Goal: Answer question/provide support: Share knowledge or assist other users

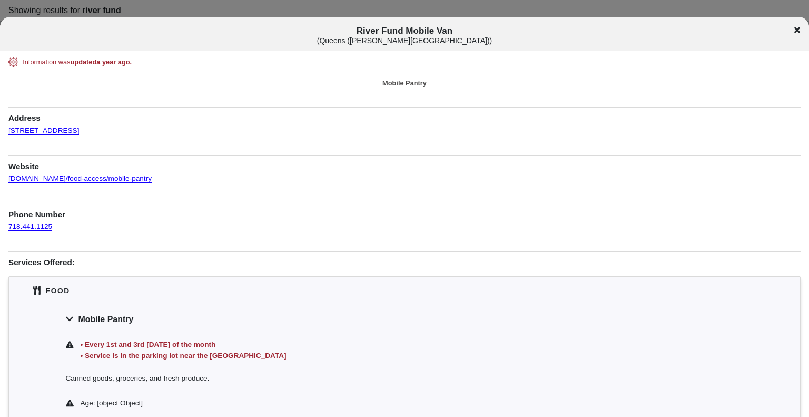
click at [800, 28] on icon at bounding box center [798, 30] width 6 height 8
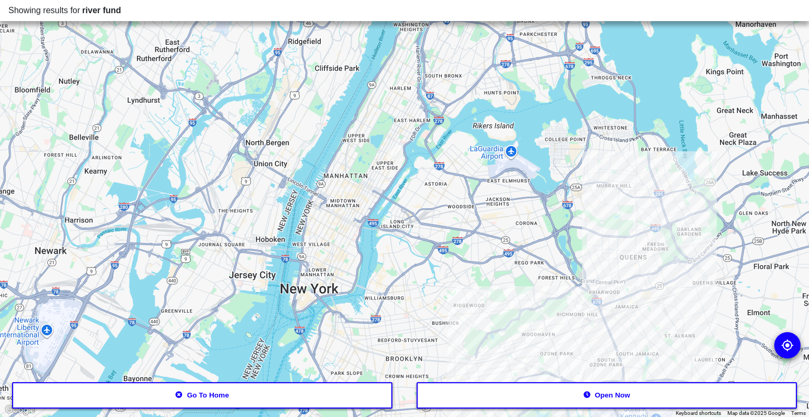
click at [581, 305] on div at bounding box center [404, 208] width 809 height 417
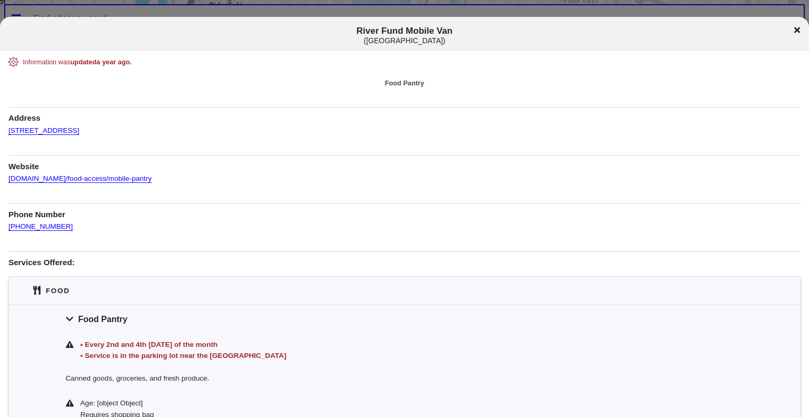
click at [796, 28] on icon at bounding box center [798, 30] width 6 height 6
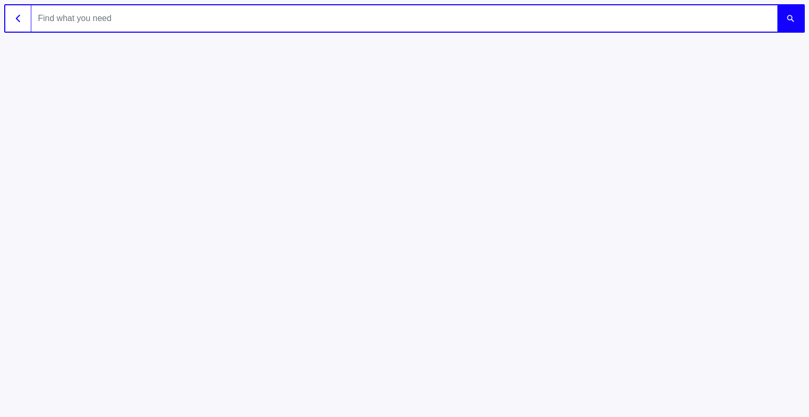
click at [151, 21] on input "text" at bounding box center [405, 18] width 746 height 26
click at [289, 23] on input "text" at bounding box center [405, 18] width 746 height 26
type input "river fund"
click at [778, 5] on button "submit" at bounding box center [791, 18] width 26 height 26
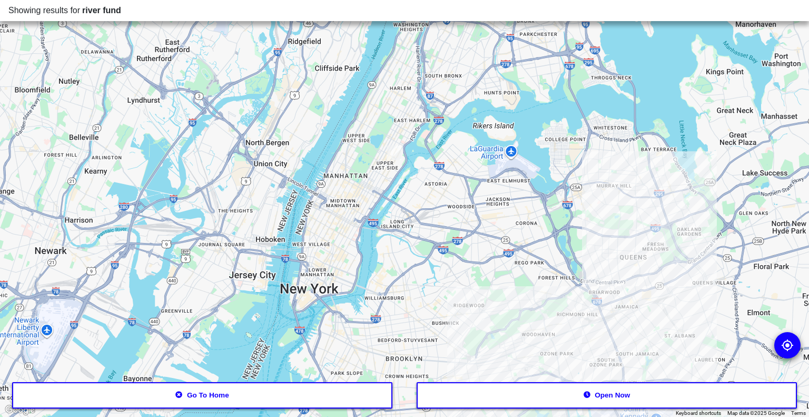
click at [579, 305] on div at bounding box center [404, 208] width 809 height 417
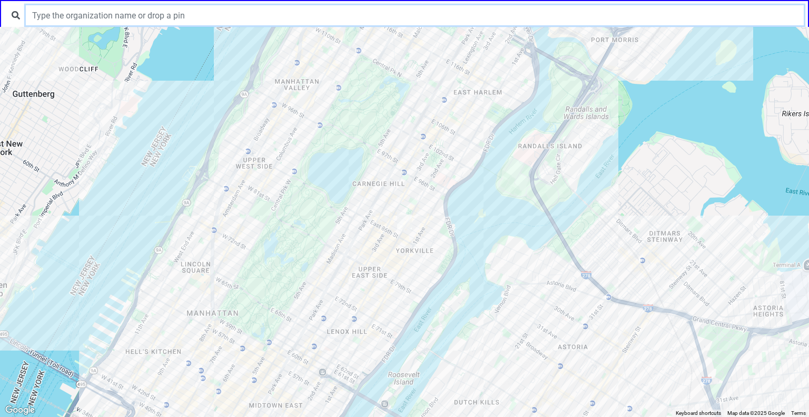
click at [241, 16] on input "text" at bounding box center [415, 15] width 778 height 20
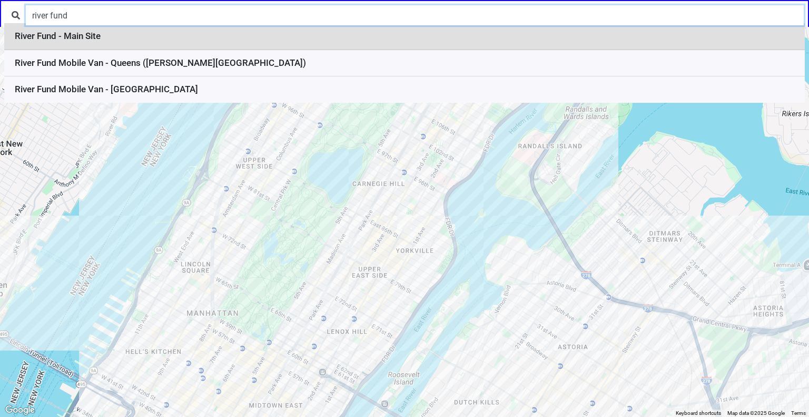
type input "river fund"
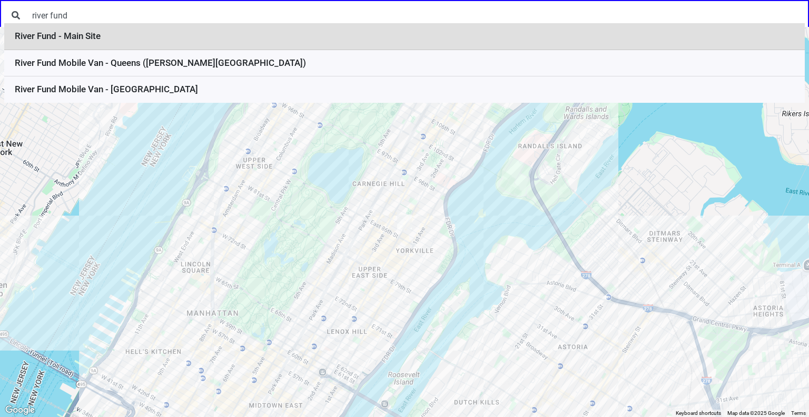
click at [202, 42] on li "River Fund - Main Site" at bounding box center [404, 36] width 801 height 27
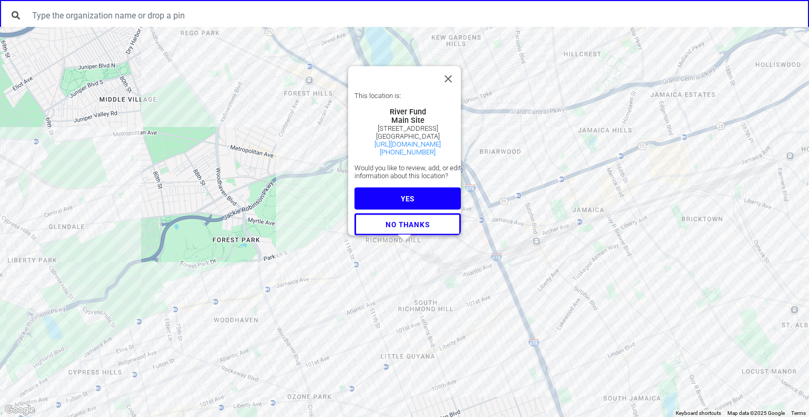
click at [411, 192] on button "YES" at bounding box center [408, 199] width 106 height 22
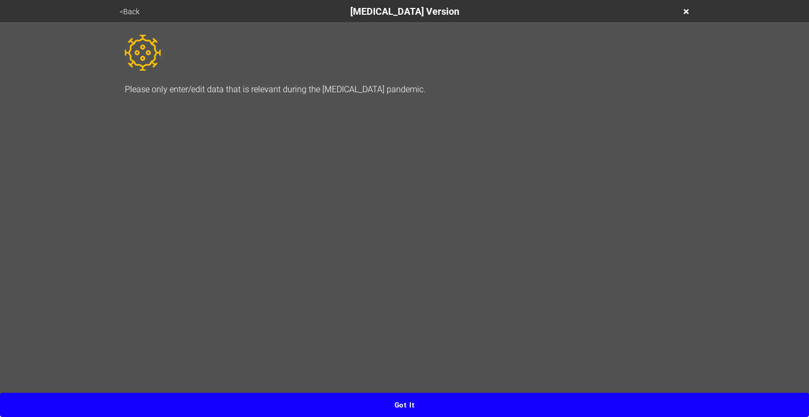
click at [409, 413] on button "Got it" at bounding box center [404, 405] width 809 height 24
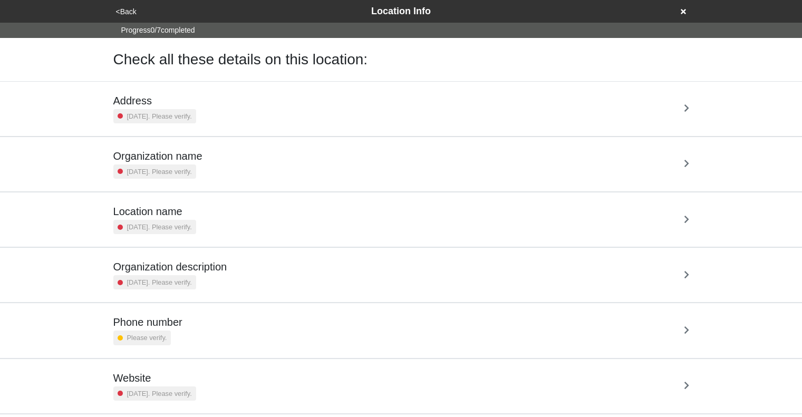
scroll to position [75, 0]
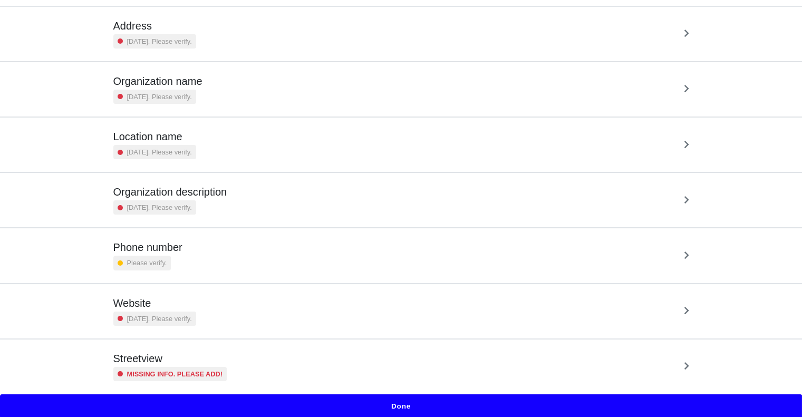
click at [373, 37] on div "Address 2 years ago. Please verify." at bounding box center [400, 33] width 575 height 29
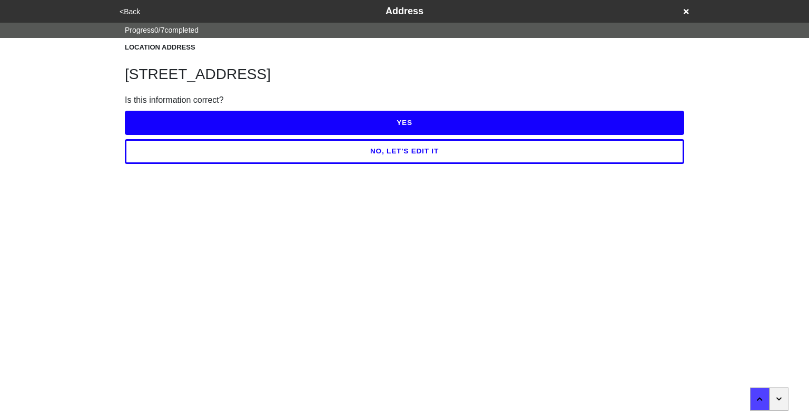
click at [390, 120] on button "YES" at bounding box center [405, 123] width 560 height 24
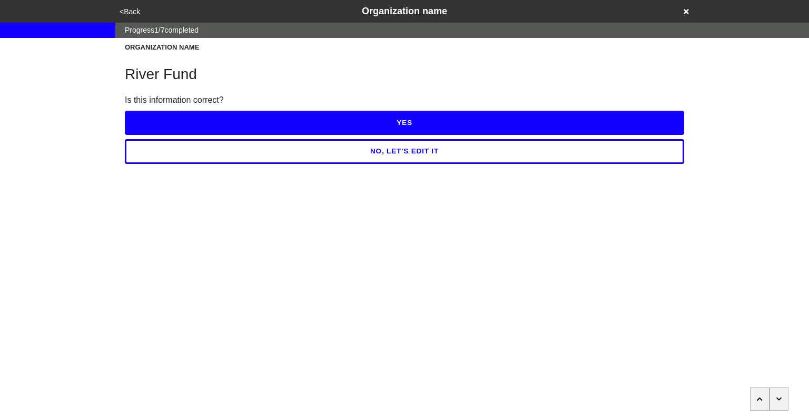
click at [390, 120] on button "YES" at bounding box center [405, 123] width 560 height 24
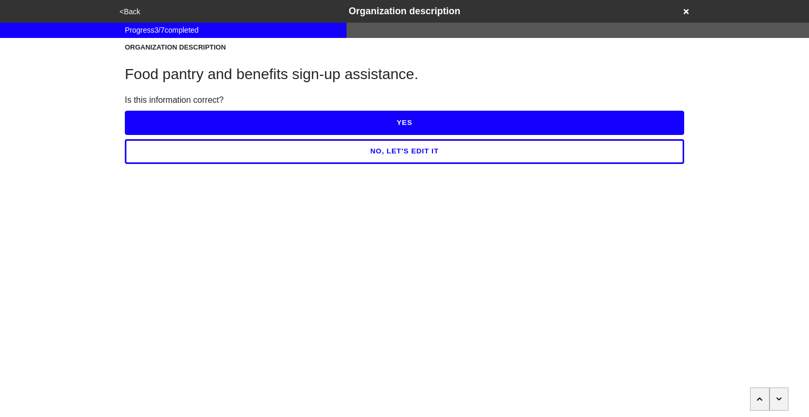
click at [390, 120] on button "YES" at bounding box center [405, 123] width 560 height 24
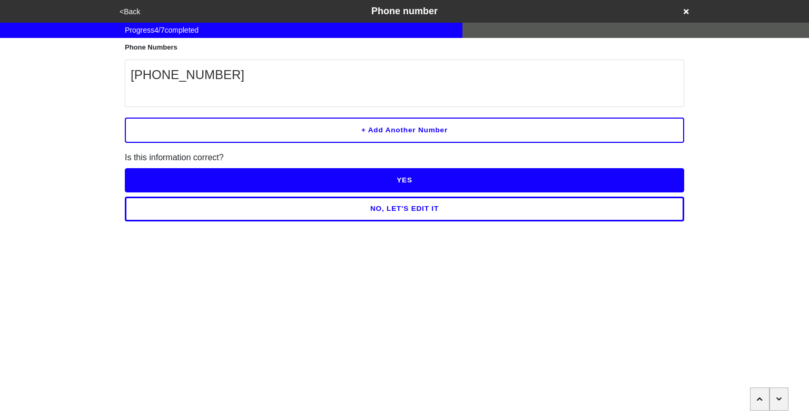
click at [396, 172] on button "YES" at bounding box center [405, 180] width 560 height 24
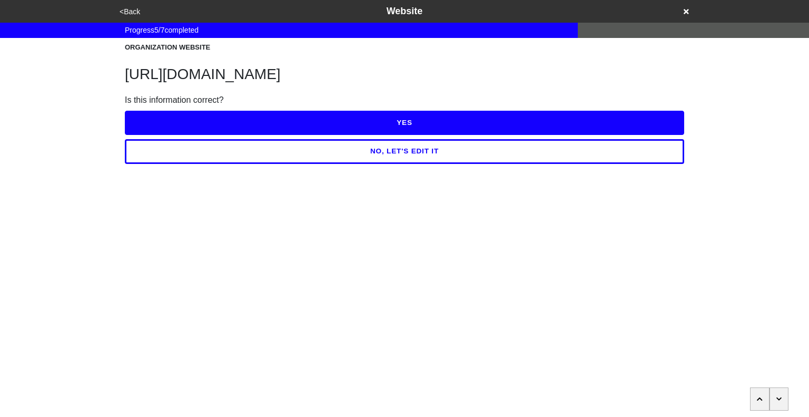
click at [377, 131] on button "YES" at bounding box center [405, 123] width 560 height 24
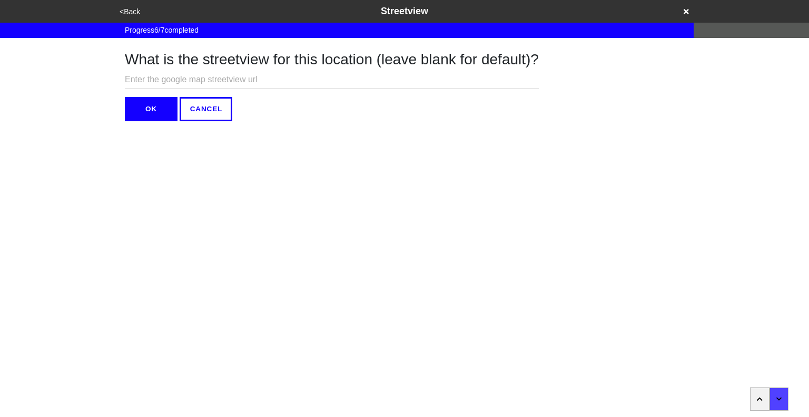
click at [149, 111] on button "OK" at bounding box center [151, 109] width 53 height 24
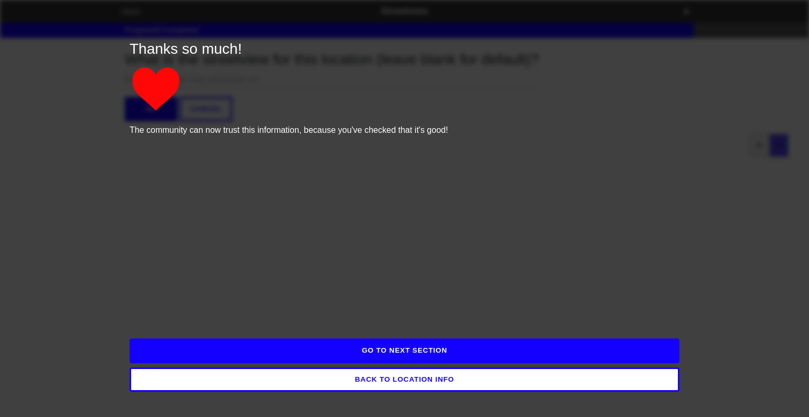
click at [369, 346] on button "GO TO NEXT SECTION" at bounding box center [405, 350] width 550 height 24
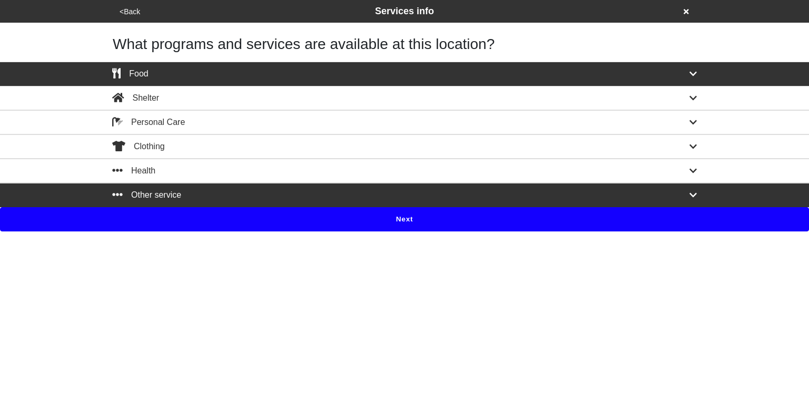
click at [333, 75] on div "Food" at bounding box center [404, 73] width 601 height 13
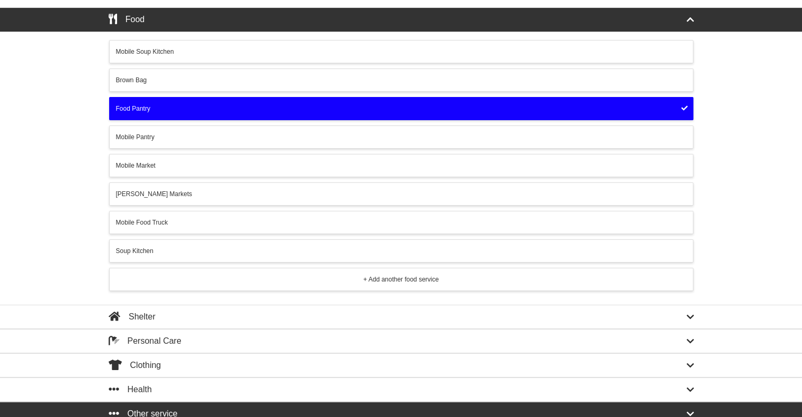
scroll to position [84, 0]
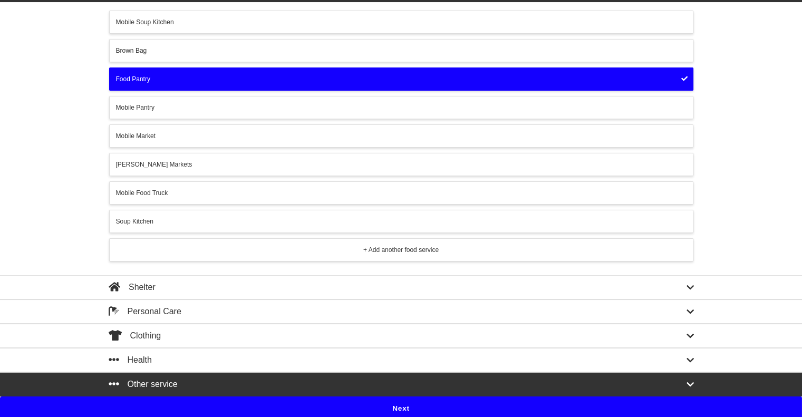
click at [405, 404] on button "Next" at bounding box center [401, 408] width 802 height 24
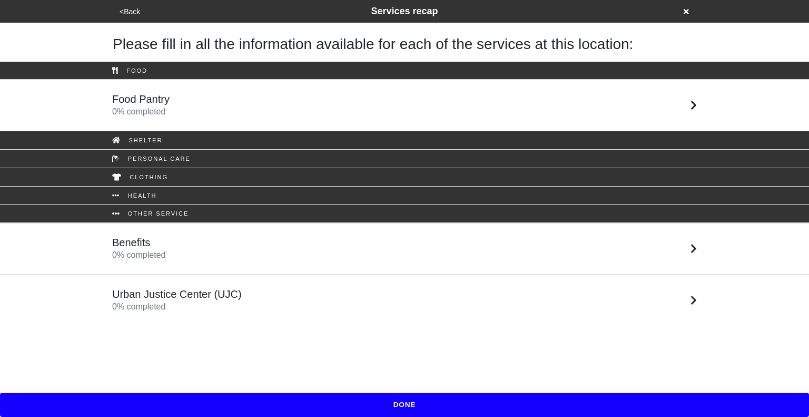
click at [309, 109] on div "Food Pantry 0 % completed" at bounding box center [404, 105] width 601 height 25
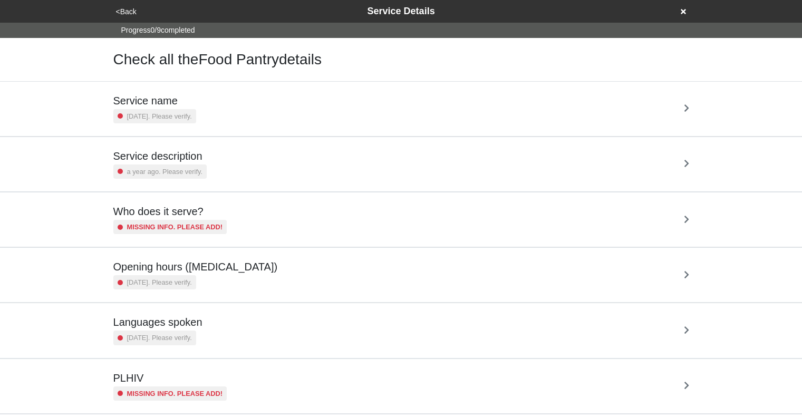
click at [291, 111] on div "Service name 2 years ago. Please verify." at bounding box center [400, 108] width 575 height 29
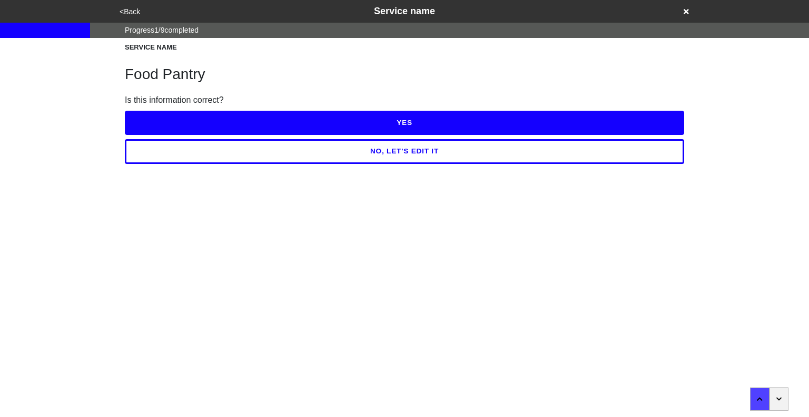
click at [341, 129] on button "YES" at bounding box center [405, 123] width 560 height 24
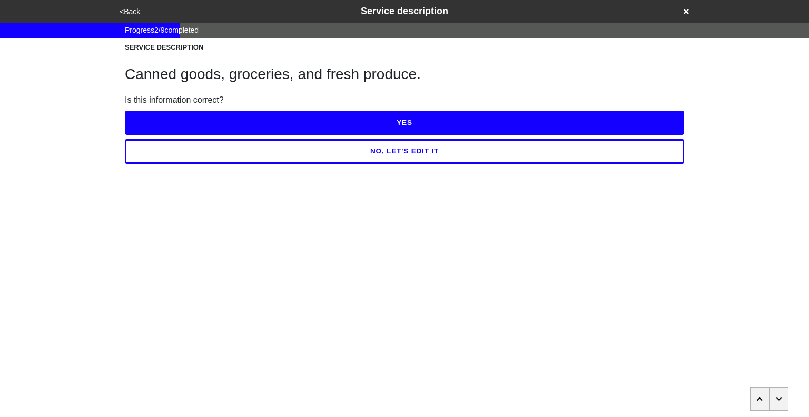
click at [363, 131] on button "YES" at bounding box center [405, 123] width 560 height 24
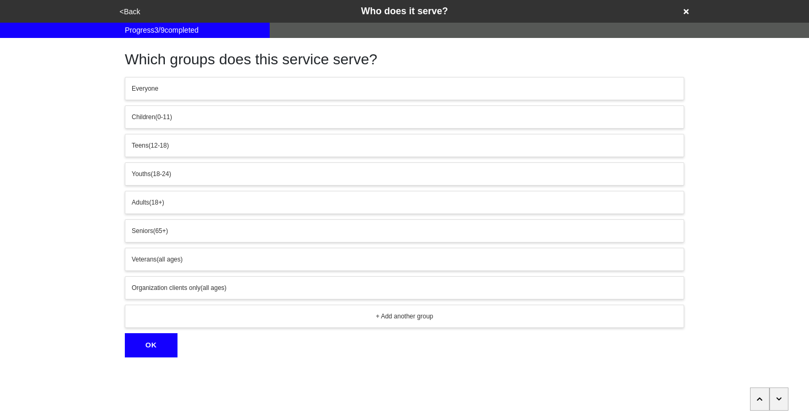
click at [783, 396] on button "button" at bounding box center [779, 398] width 19 height 23
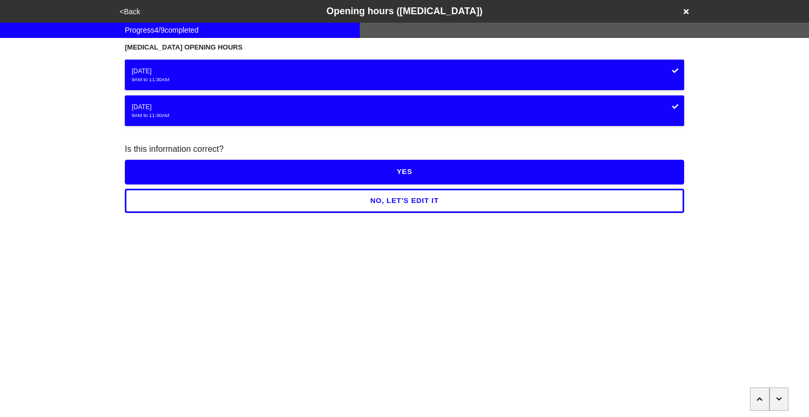
click at [609, 72] on div "Wednesday" at bounding box center [405, 70] width 546 height 9
click at [480, 199] on button "NO, LET'S EDIT IT" at bounding box center [405, 201] width 560 height 24
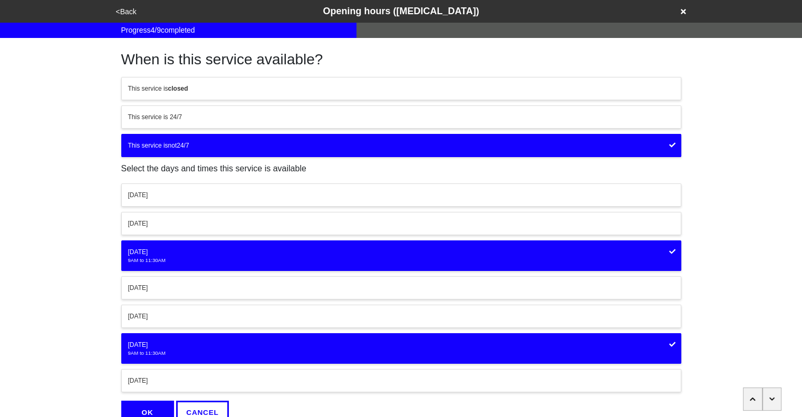
click at [279, 257] on div "9AM to 11:30AM" at bounding box center [401, 260] width 546 height 7
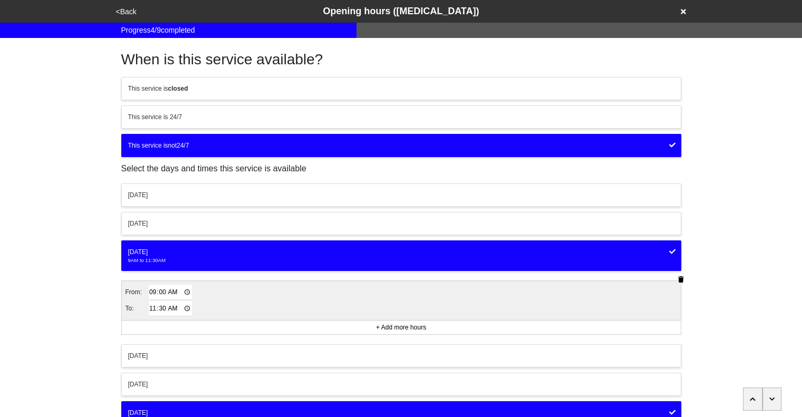
click at [163, 304] on input "11:30" at bounding box center [171, 308] width 44 height 15
type input "11:00"
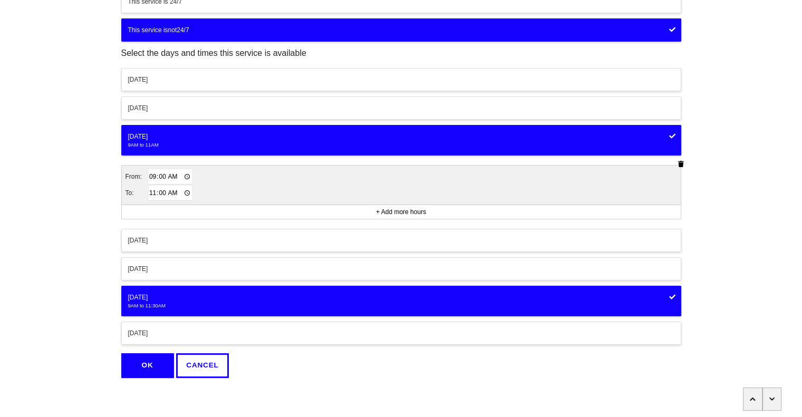
click at [138, 365] on button "OK" at bounding box center [147, 365] width 53 height 24
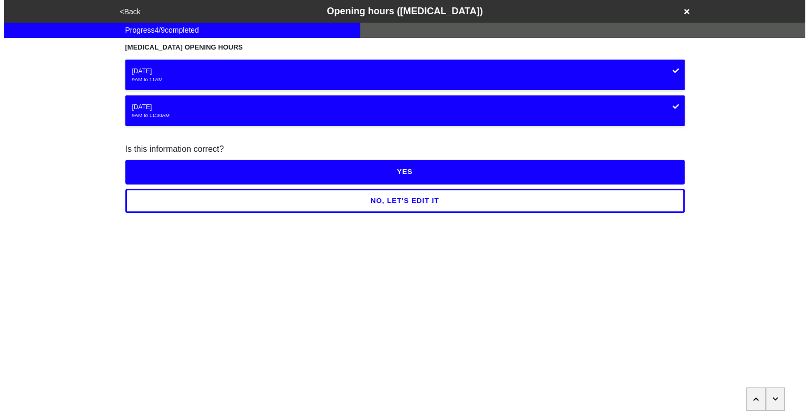
scroll to position [0, 0]
click at [430, 170] on button "YES" at bounding box center [405, 172] width 560 height 24
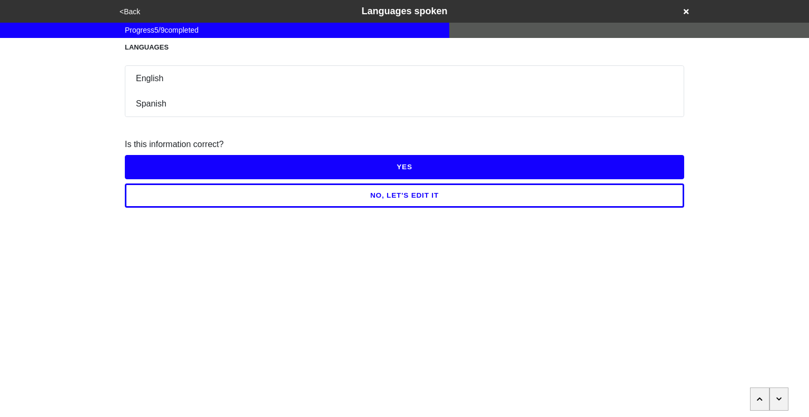
click at [408, 170] on button "YES" at bounding box center [405, 167] width 560 height 24
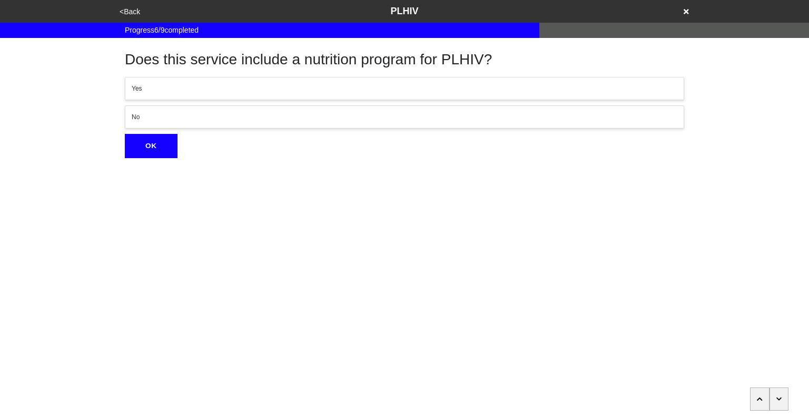
click at [784, 396] on button "button" at bounding box center [779, 398] width 19 height 23
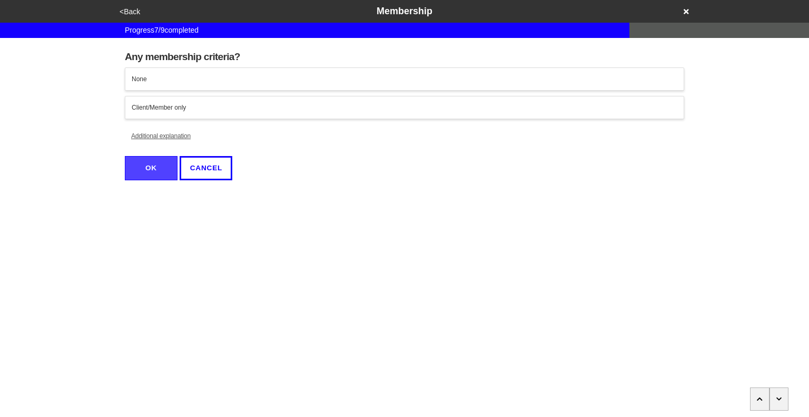
click at [784, 396] on button "button" at bounding box center [779, 398] width 19 height 23
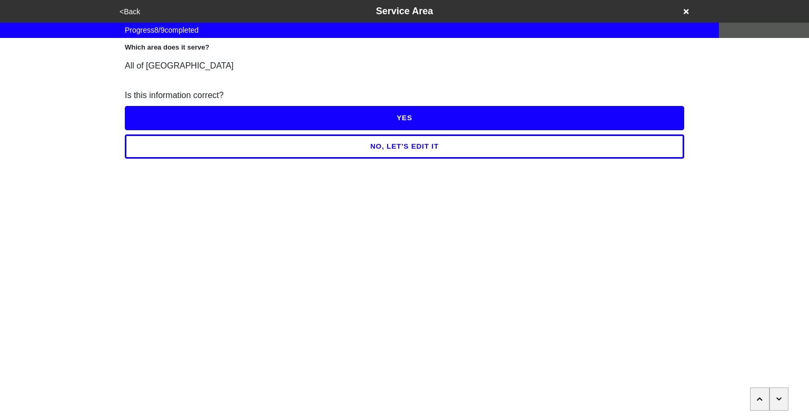
click at [784, 396] on button "button" at bounding box center [779, 398] width 19 height 23
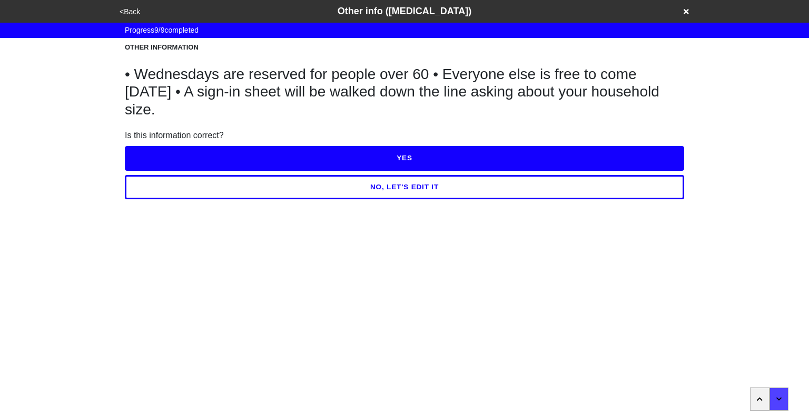
click at [490, 160] on button "YES" at bounding box center [405, 158] width 560 height 24
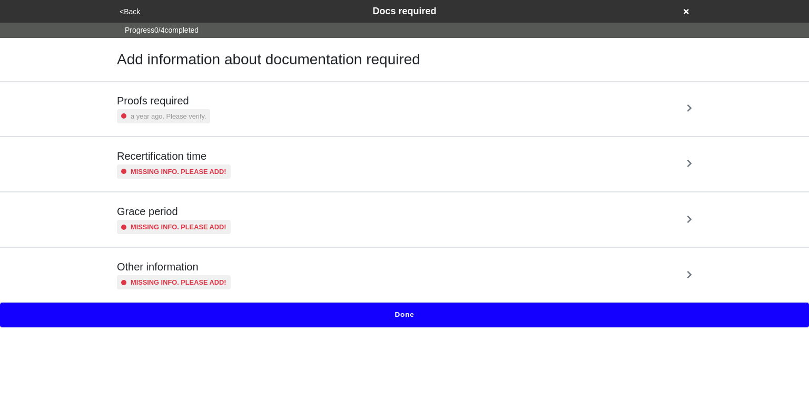
click at [445, 113] on div "Proofs required a year ago. Please verify." at bounding box center [404, 108] width 575 height 29
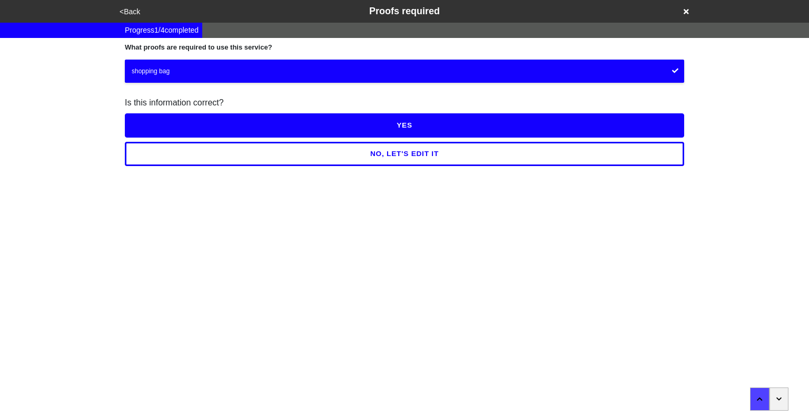
click at [411, 157] on button "NO, LET'S EDIT IT" at bounding box center [405, 154] width 560 height 24
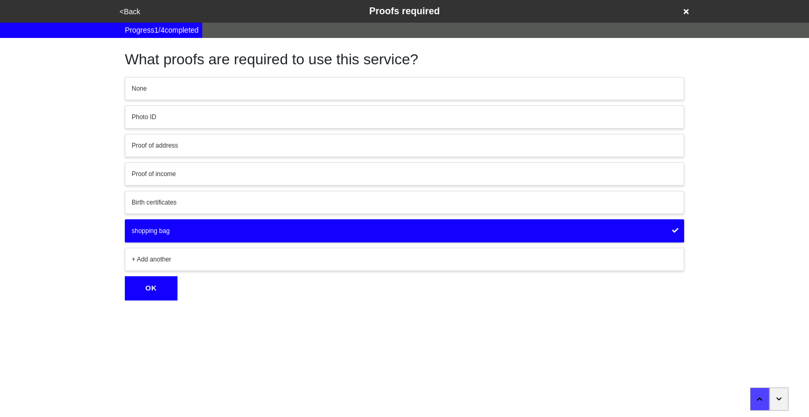
click at [266, 118] on div "Photo ID" at bounding box center [405, 116] width 546 height 9
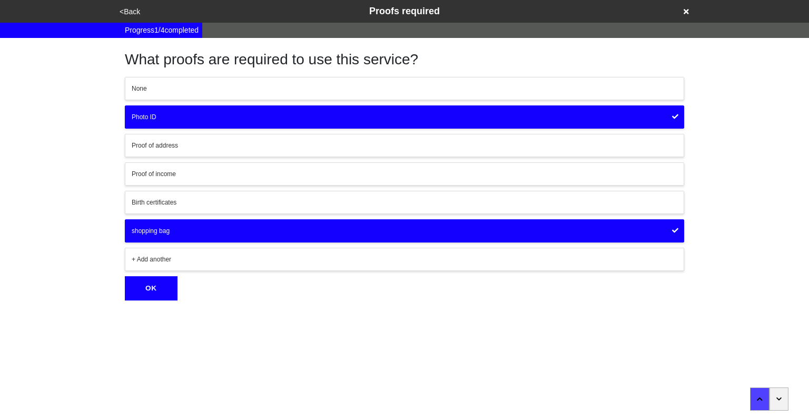
click at [483, 108] on button "Photo ID" at bounding box center [405, 116] width 560 height 23
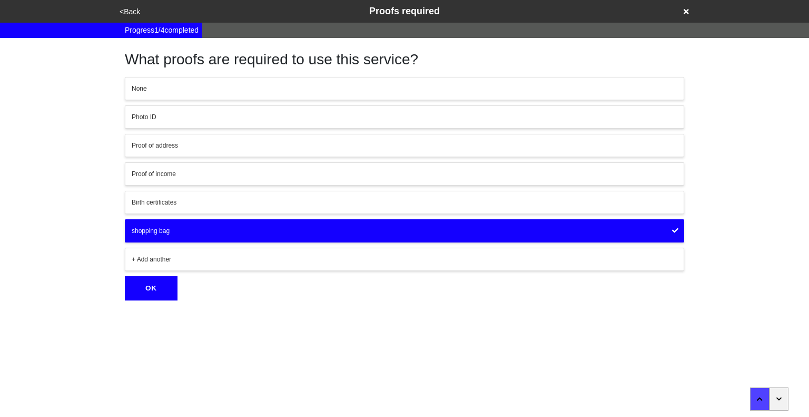
click at [198, 259] on div "+ Add another" at bounding box center [405, 259] width 546 height 9
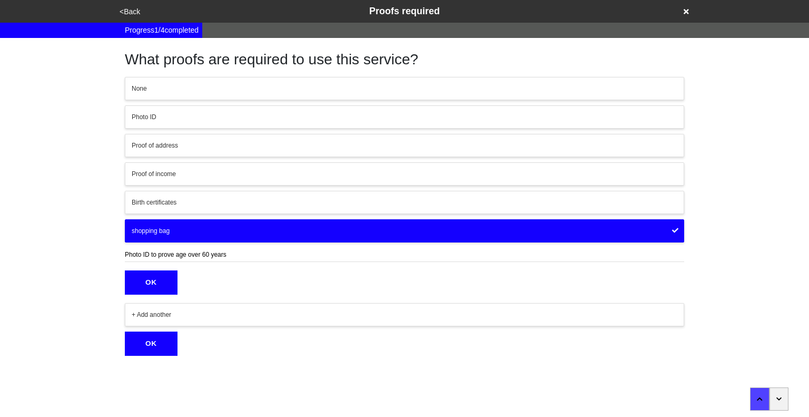
type input "Photo ID to prove age over 60 years"
click at [154, 280] on button "OK" at bounding box center [151, 282] width 53 height 24
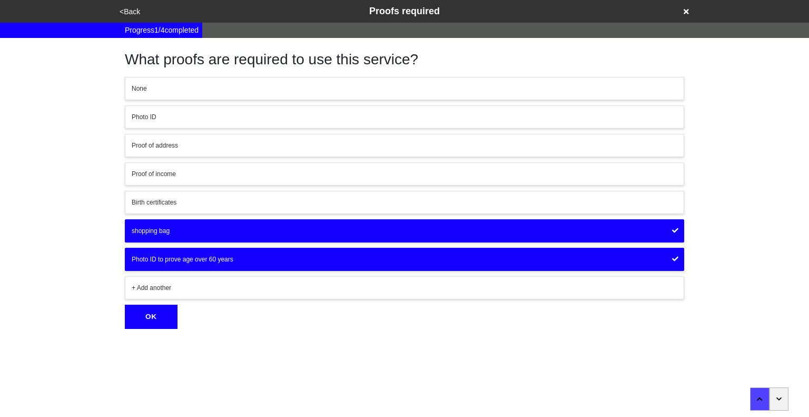
click at [168, 318] on button "OK" at bounding box center [151, 317] width 53 height 24
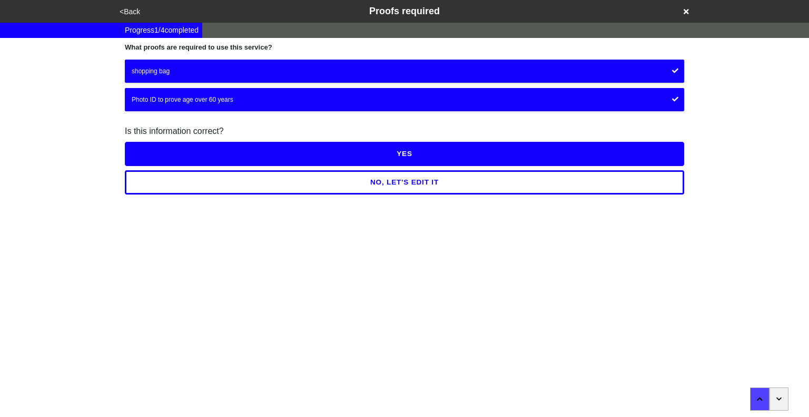
click at [465, 152] on button "YES" at bounding box center [405, 154] width 560 height 24
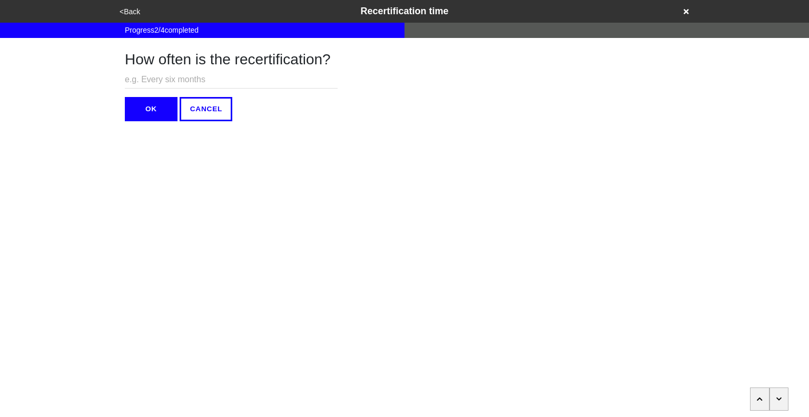
click at [774, 394] on button "button" at bounding box center [779, 398] width 19 height 23
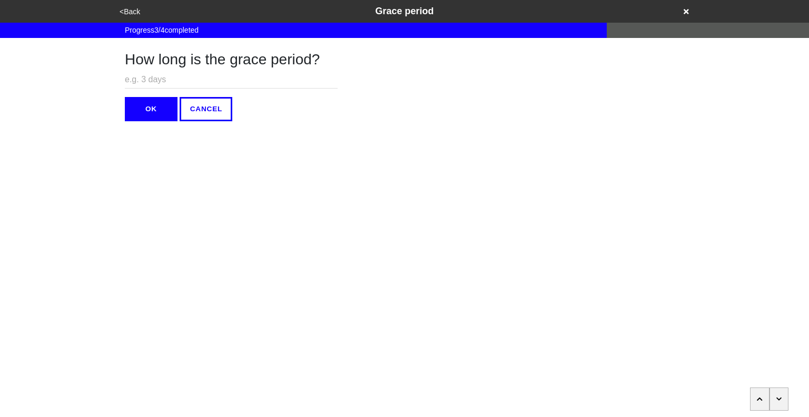
click at [774, 394] on button "button" at bounding box center [779, 398] width 19 height 23
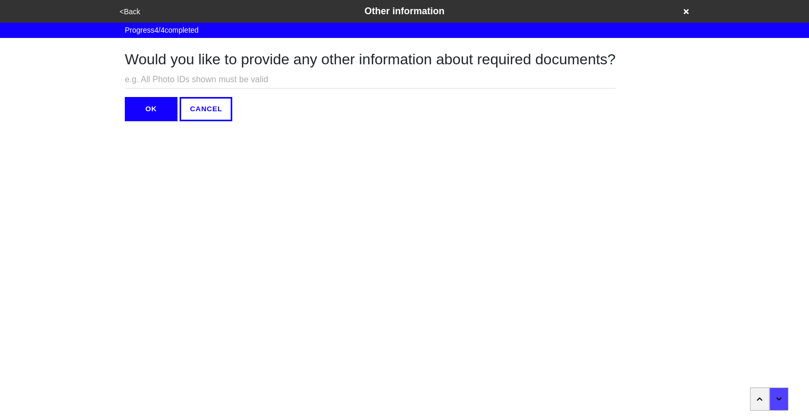
click at [162, 111] on button "OK" at bounding box center [151, 109] width 53 height 24
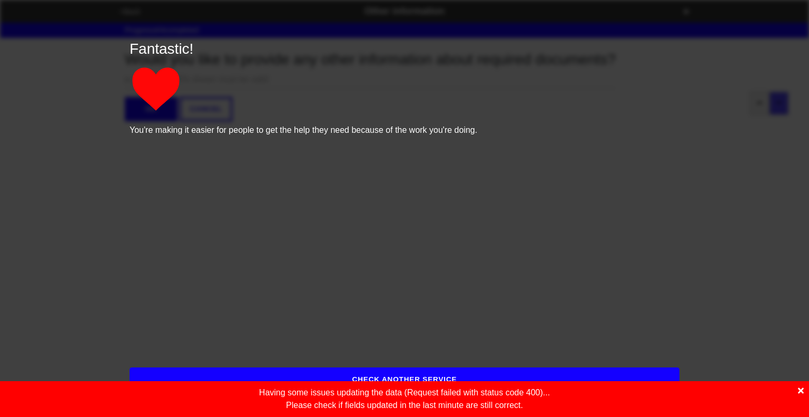
click at [802, 389] on icon at bounding box center [801, 391] width 6 height 6
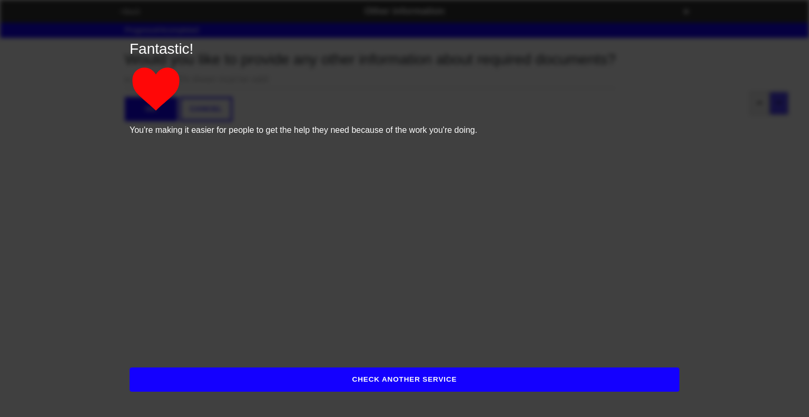
click at [454, 379] on button "CHECK ANOTHER SERVICE" at bounding box center [405, 379] width 550 height 24
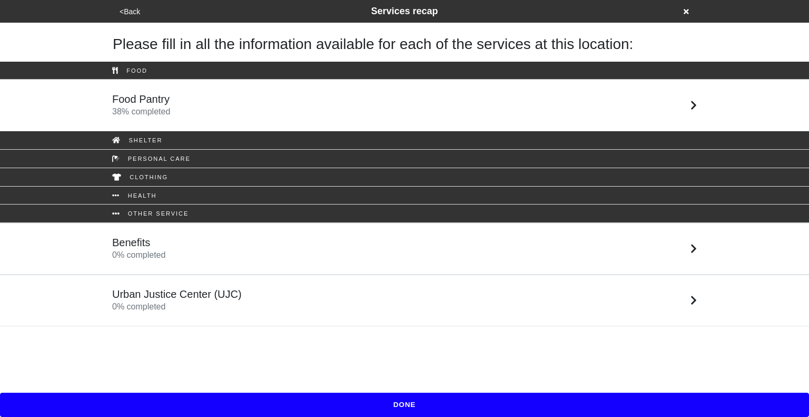
click at [273, 250] on div "Benefits 0 % completed" at bounding box center [404, 248] width 601 height 25
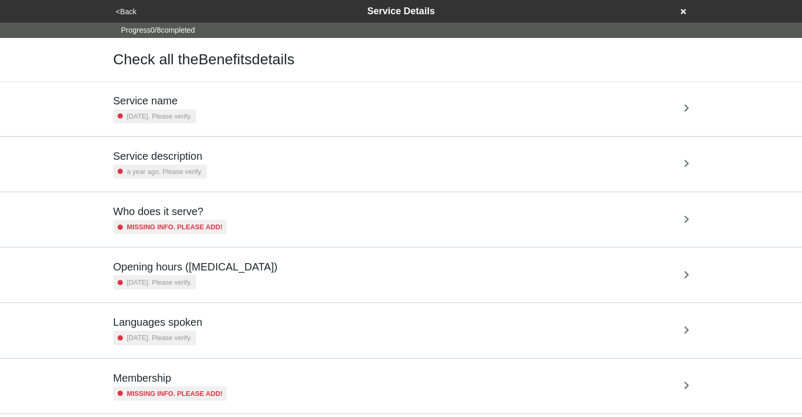
click at [289, 109] on div "Service name 2 years ago. Please verify." at bounding box center [400, 108] width 575 height 29
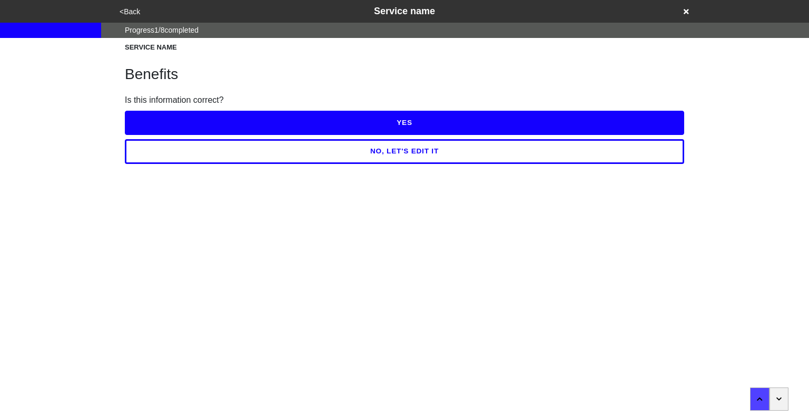
click at [355, 118] on button "YES" at bounding box center [405, 123] width 560 height 24
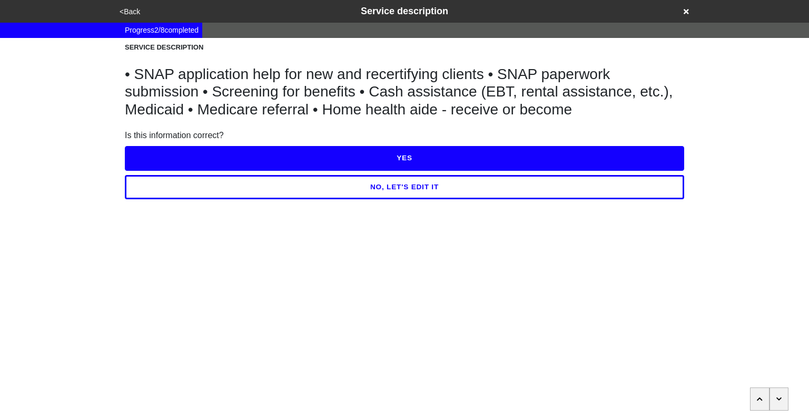
click at [396, 158] on button "YES" at bounding box center [405, 158] width 560 height 24
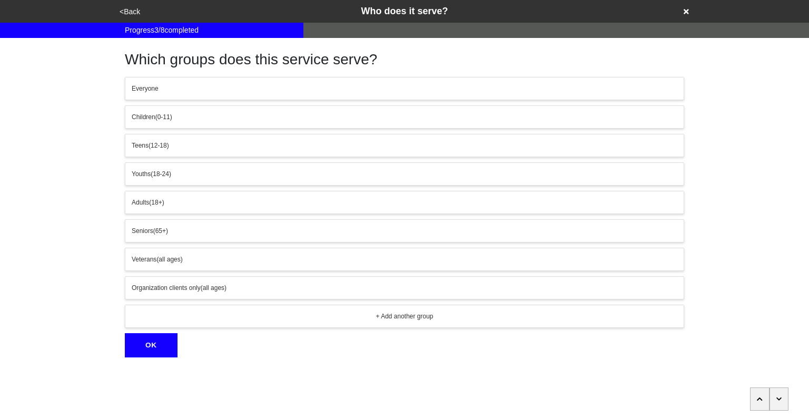
click at [786, 402] on button "button" at bounding box center [779, 398] width 19 height 23
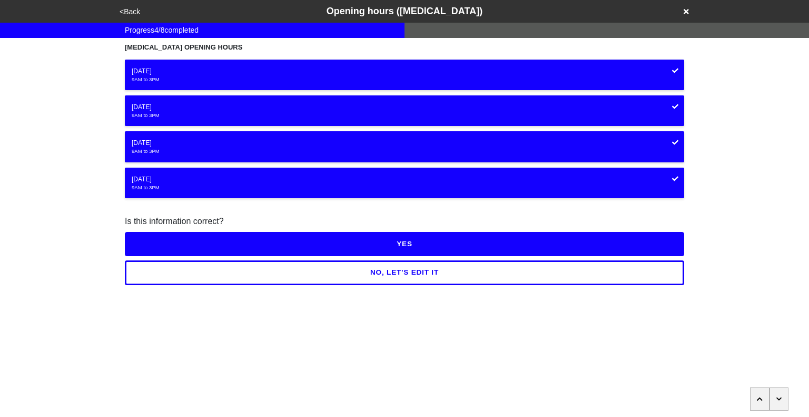
click at [357, 250] on button "YES" at bounding box center [405, 244] width 560 height 24
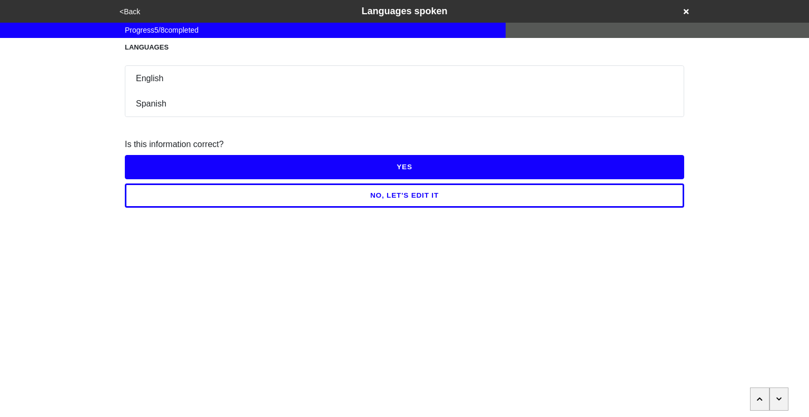
click at [406, 168] on button "YES" at bounding box center [405, 167] width 560 height 24
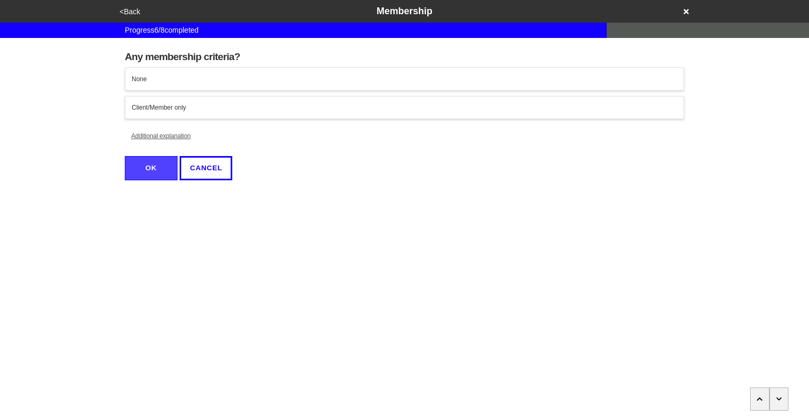
click at [780, 398] on icon "button" at bounding box center [780, 399] width 6 height 6
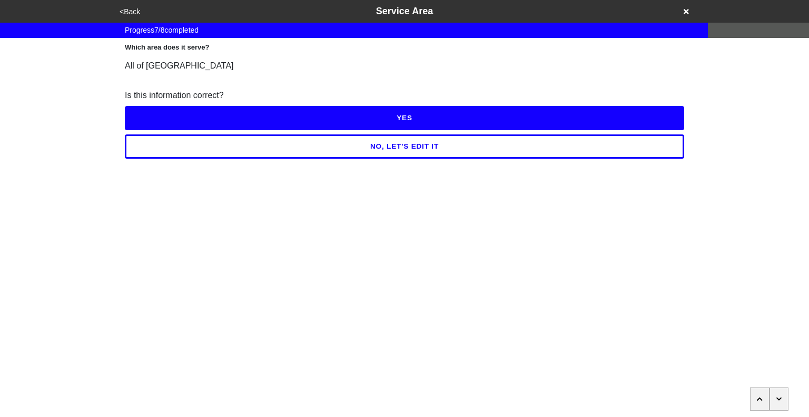
click at [775, 403] on button "button" at bounding box center [779, 398] width 19 height 23
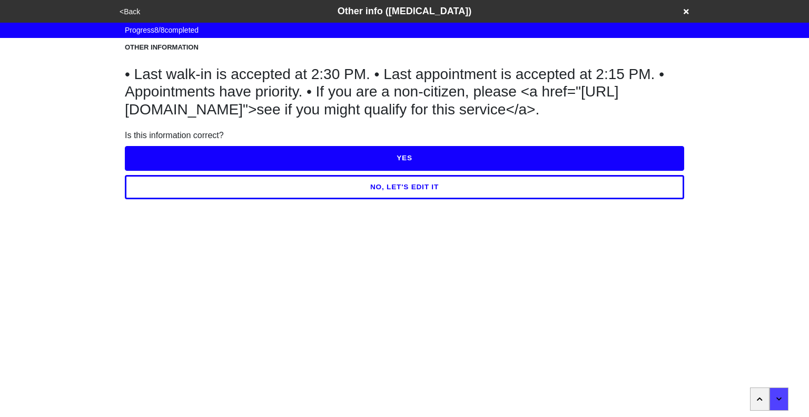
click at [394, 170] on button "YES" at bounding box center [405, 158] width 560 height 24
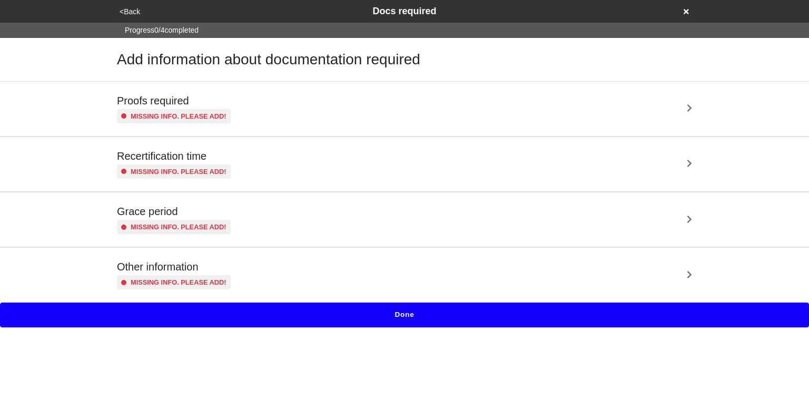
click at [367, 109] on div "Proofs required Missing info. Please add!" at bounding box center [404, 108] width 575 height 29
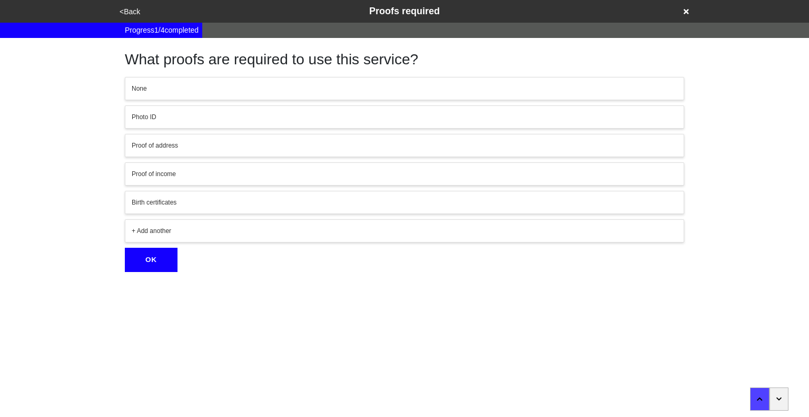
click at [783, 403] on button "button" at bounding box center [779, 398] width 19 height 23
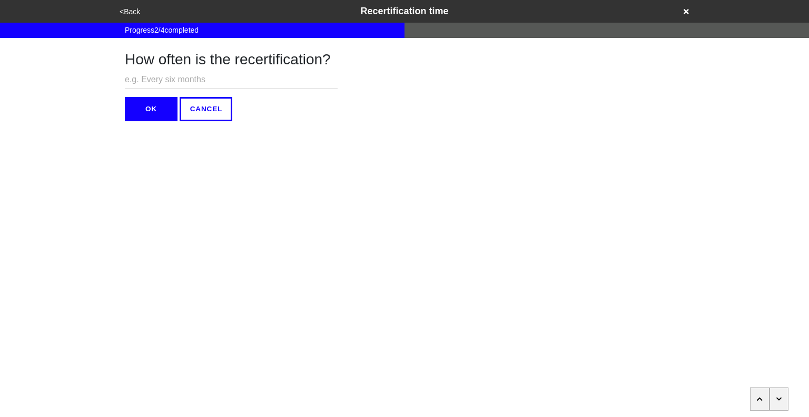
click at [783, 403] on button "button" at bounding box center [779, 398] width 19 height 23
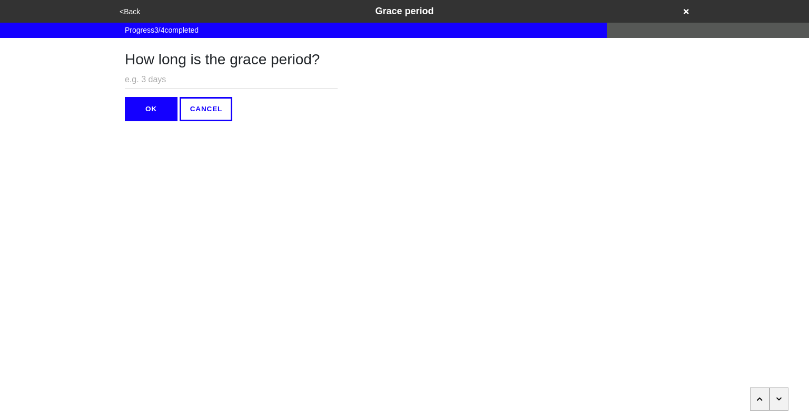
click at [783, 403] on button "button" at bounding box center [779, 398] width 19 height 23
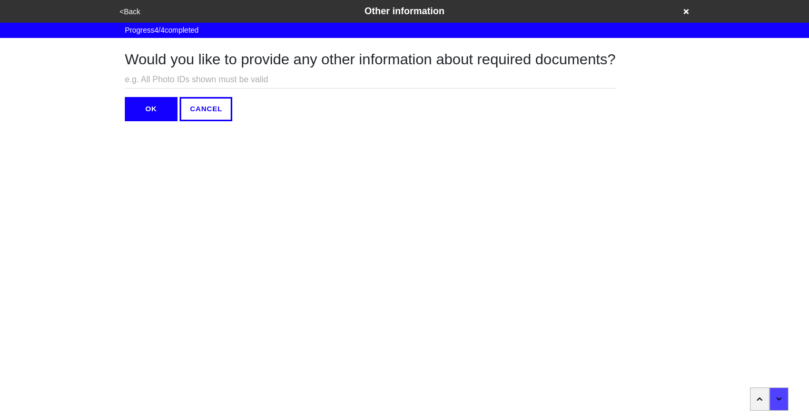
click at [158, 113] on button "OK" at bounding box center [151, 109] width 53 height 24
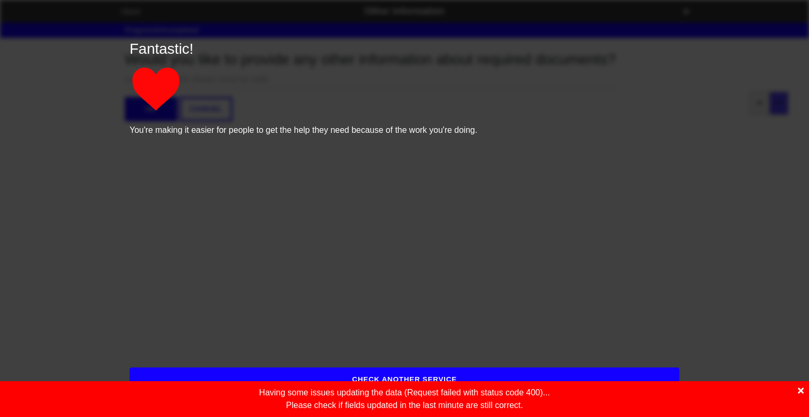
click at [799, 393] on icon at bounding box center [801, 391] width 6 height 6
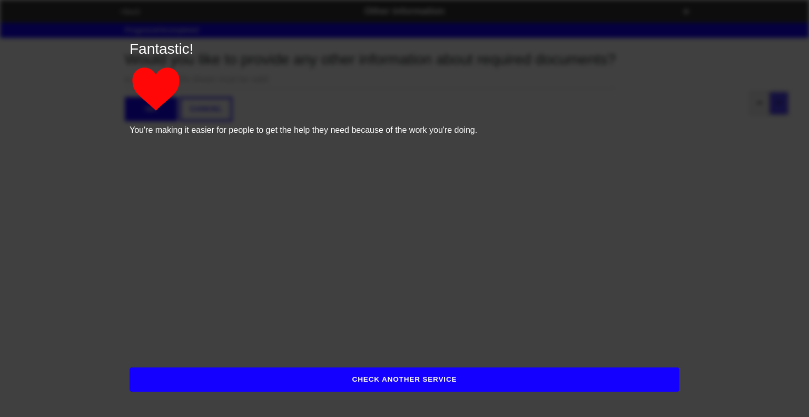
click at [462, 380] on button "CHECK ANOTHER SERVICE" at bounding box center [405, 379] width 550 height 24
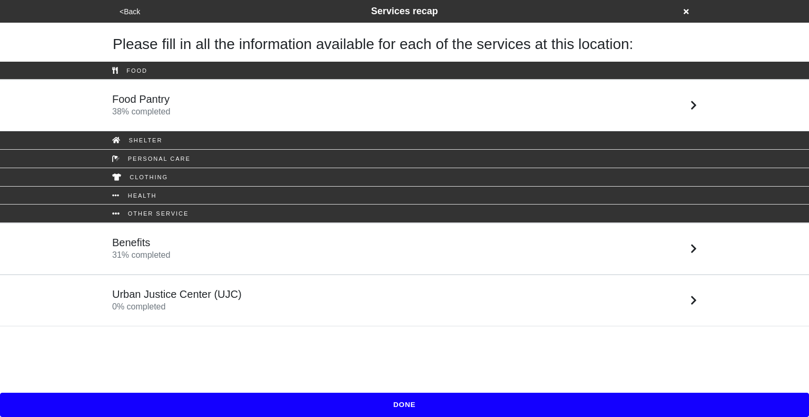
click at [280, 315] on link "Urban Justice Center (UJC) 0 % completed" at bounding box center [404, 301] width 809 height 52
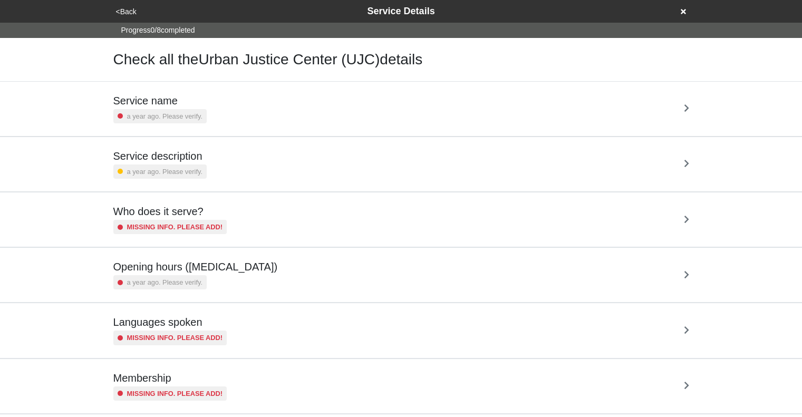
click at [325, 120] on div "Service name a year ago. Please verify." at bounding box center [400, 108] width 575 height 29
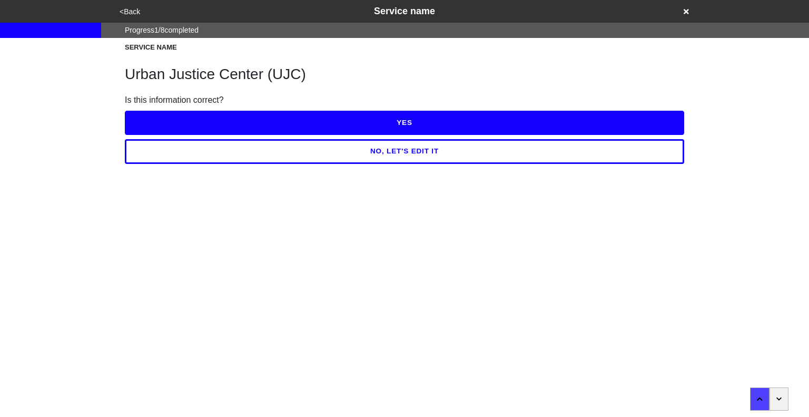
click at [383, 128] on button "YES" at bounding box center [405, 123] width 560 height 24
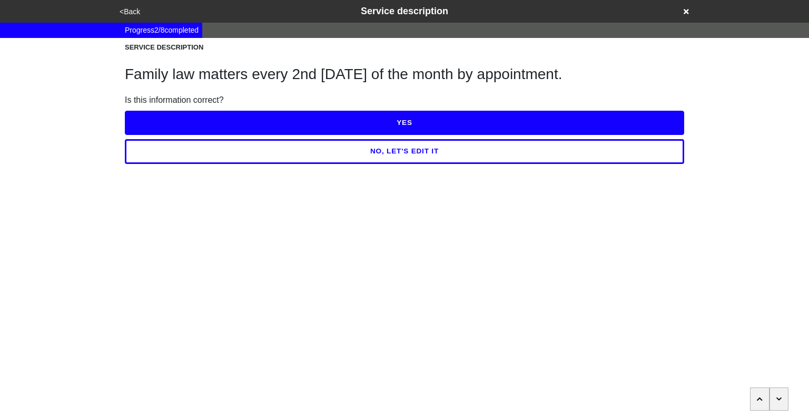
click at [413, 125] on button "YES" at bounding box center [405, 123] width 560 height 24
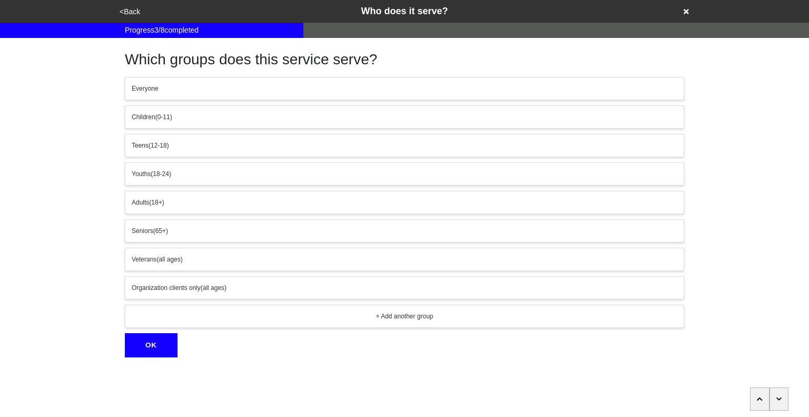
click at [776, 397] on button "button" at bounding box center [779, 398] width 19 height 23
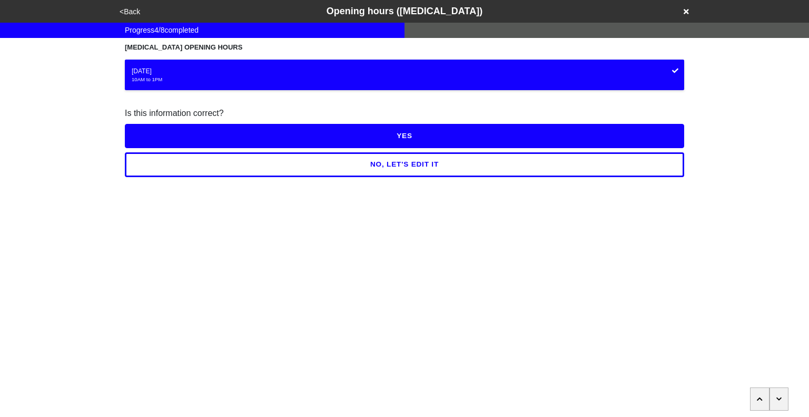
click at [416, 132] on button "YES" at bounding box center [405, 136] width 560 height 24
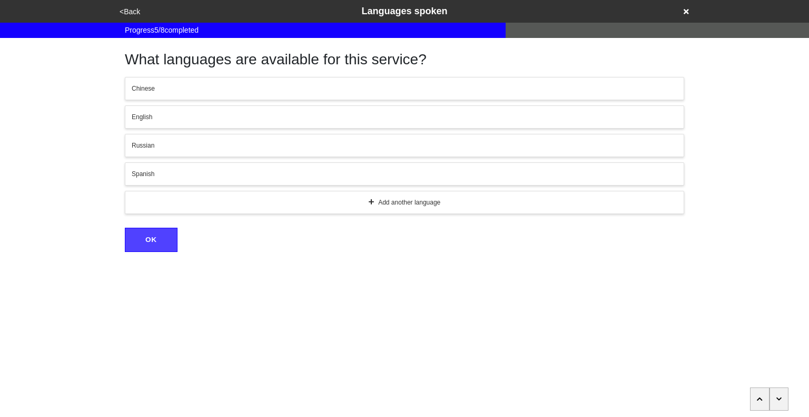
click at [784, 398] on button "button" at bounding box center [779, 398] width 19 height 23
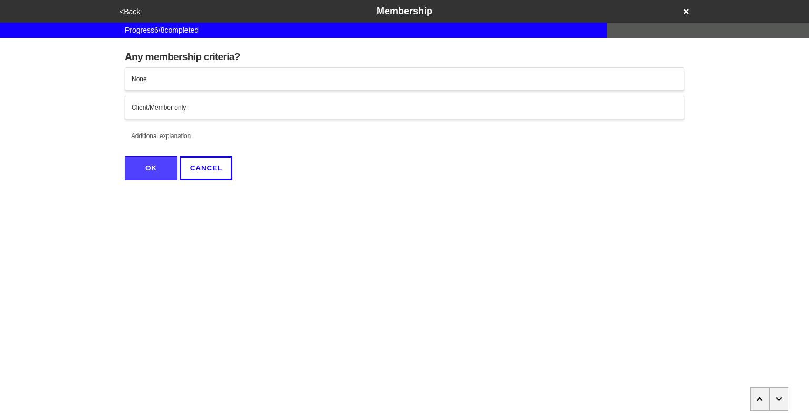
click at [784, 398] on button "button" at bounding box center [779, 398] width 19 height 23
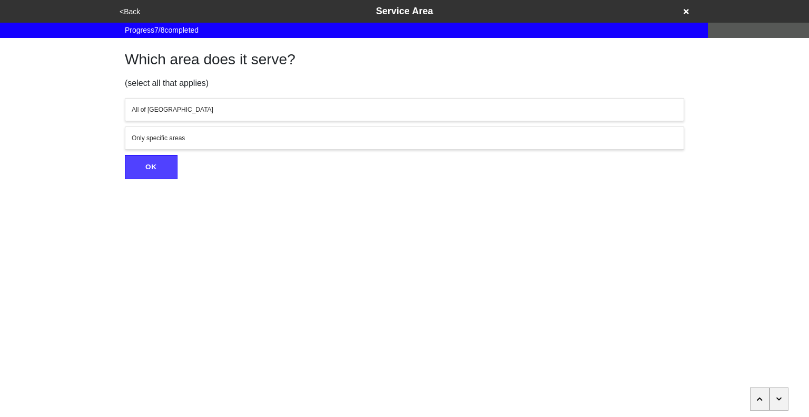
click at [784, 398] on button "button" at bounding box center [779, 398] width 19 height 23
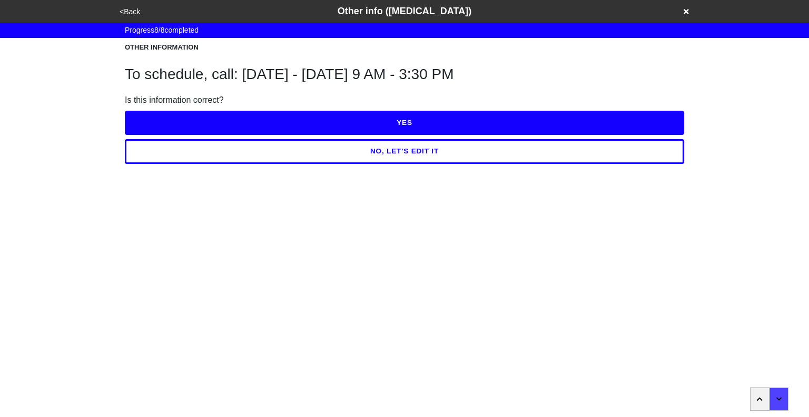
click at [396, 122] on button "YES" at bounding box center [405, 123] width 560 height 24
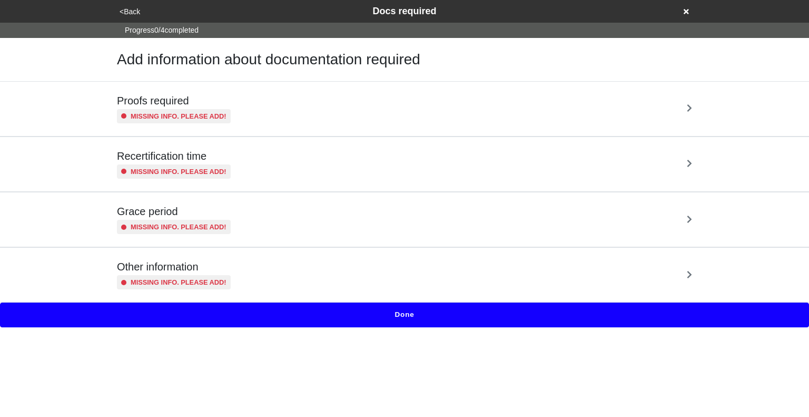
click at [386, 111] on div "Proofs required Missing info. Please add!" at bounding box center [404, 108] width 575 height 29
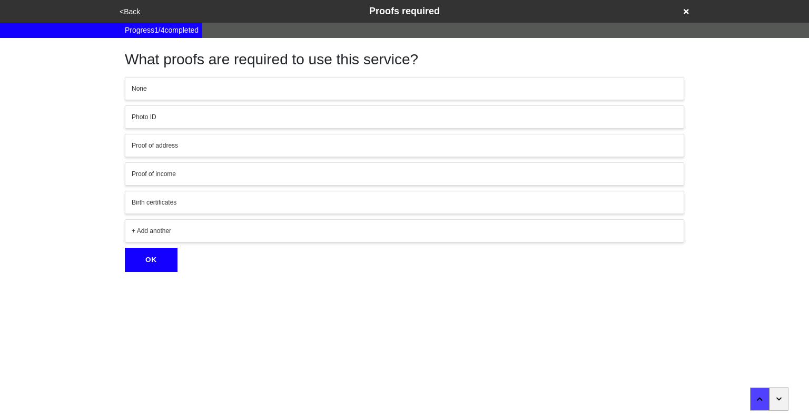
click at [779, 400] on icon "button" at bounding box center [779, 398] width 5 height 3
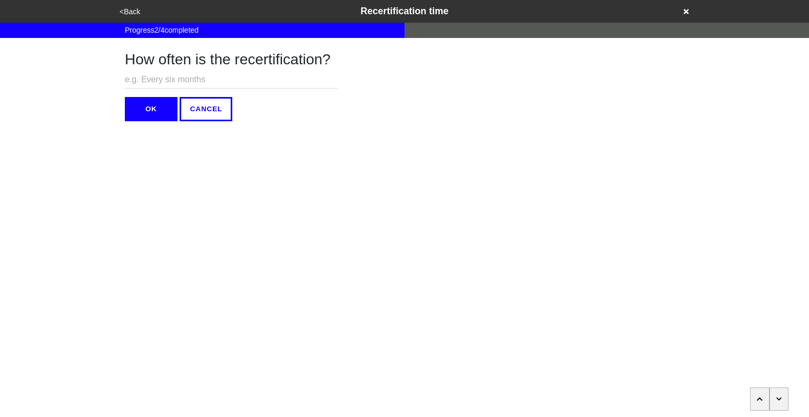
click at [779, 400] on icon "button" at bounding box center [779, 398] width 5 height 3
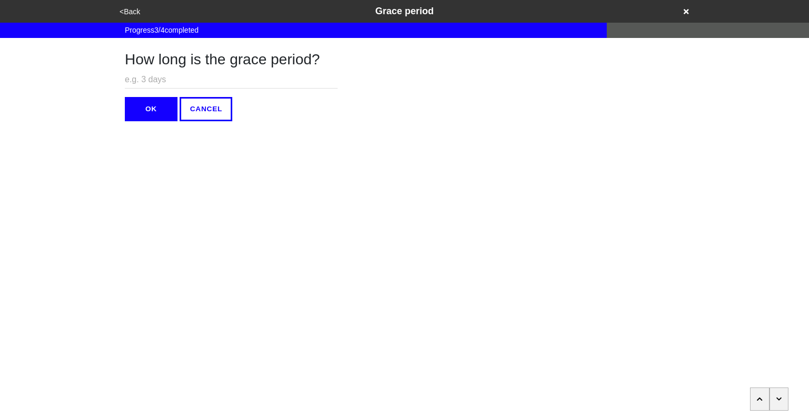
click at [779, 400] on icon "button" at bounding box center [779, 398] width 5 height 3
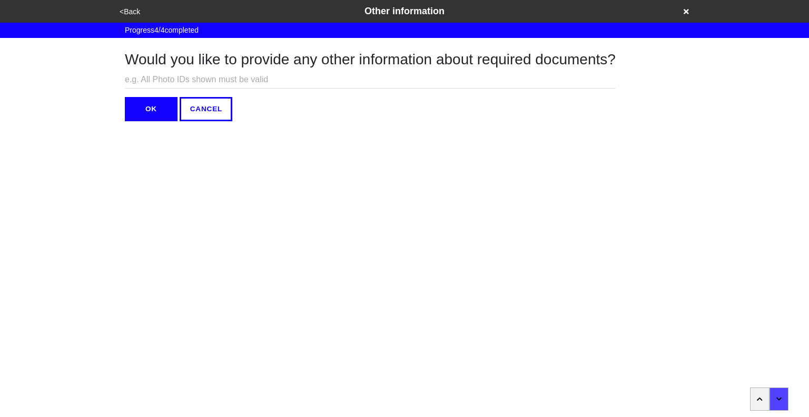
click at [153, 110] on button "OK" at bounding box center [151, 109] width 53 height 24
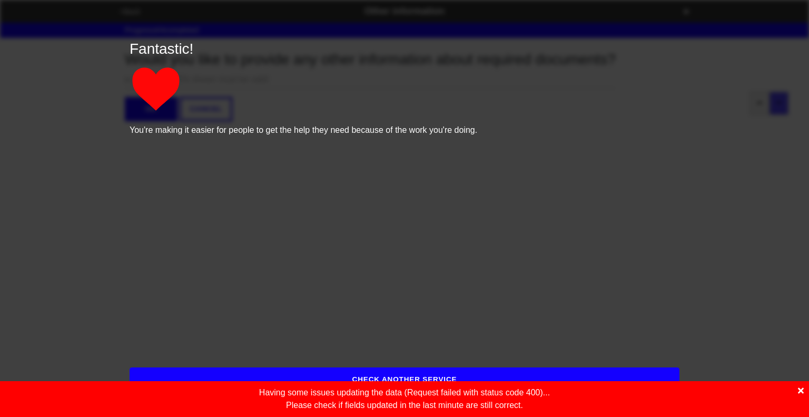
click at [801, 390] on icon at bounding box center [801, 391] width 6 height 6
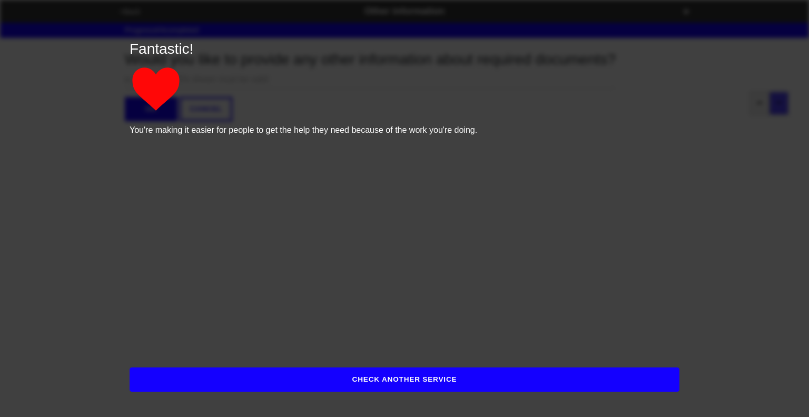
click at [381, 379] on button "CHECK ANOTHER SERVICE" at bounding box center [405, 379] width 550 height 24
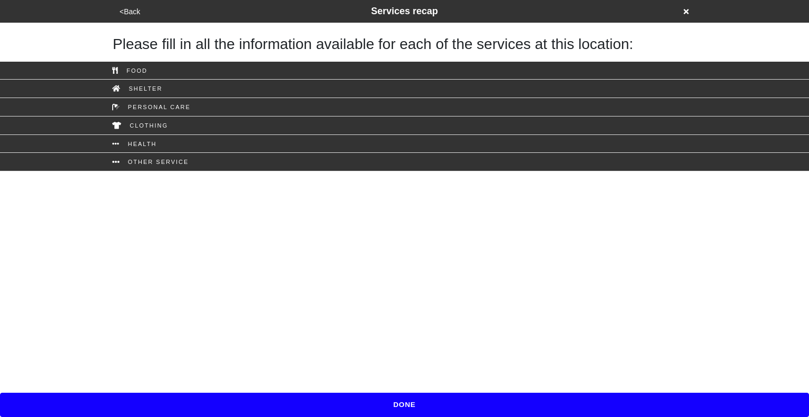
click at [135, 8] on button "<Back" at bounding box center [129, 12] width 27 height 12
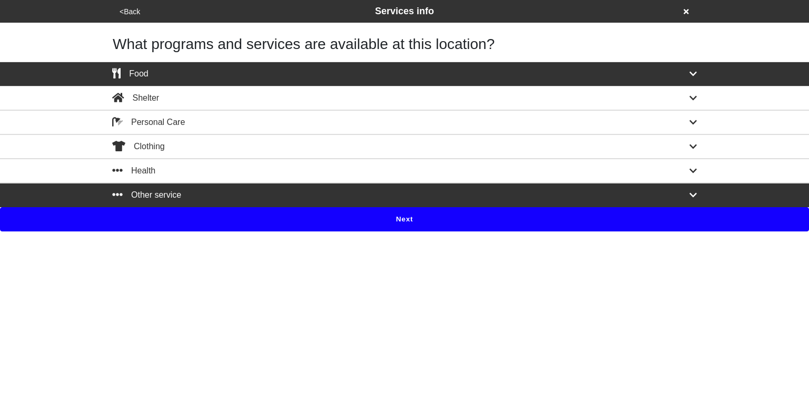
click at [135, 8] on button "<Back" at bounding box center [129, 12] width 27 height 12
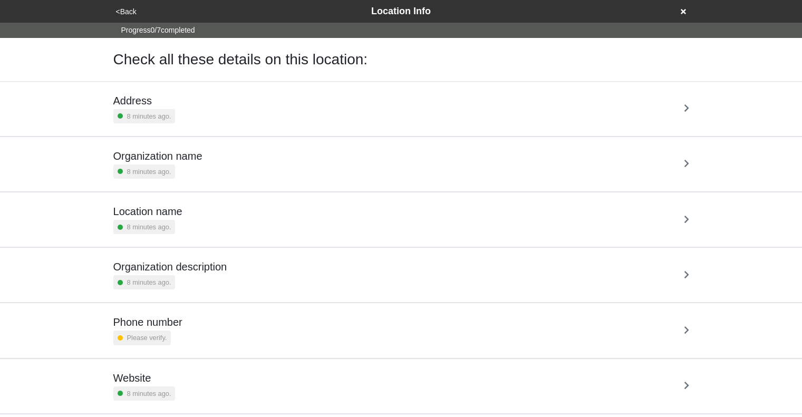
click at [268, 181] on div "Organization name 8 minutes ago." at bounding box center [401, 164] width 601 height 54
click at [274, 155] on div "Organization name [DATE]. Please verify." at bounding box center [400, 164] width 575 height 29
click at [126, 16] on button "<Back" at bounding box center [126, 12] width 27 height 12
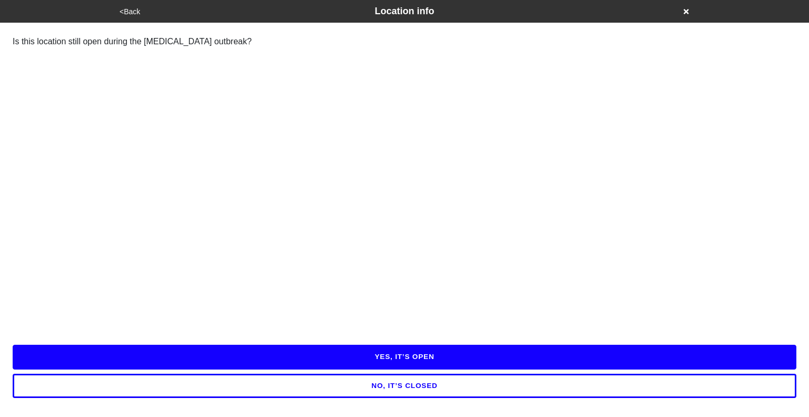
click at [427, 386] on button "NO, IT’S CLOSED" at bounding box center [405, 386] width 784 height 24
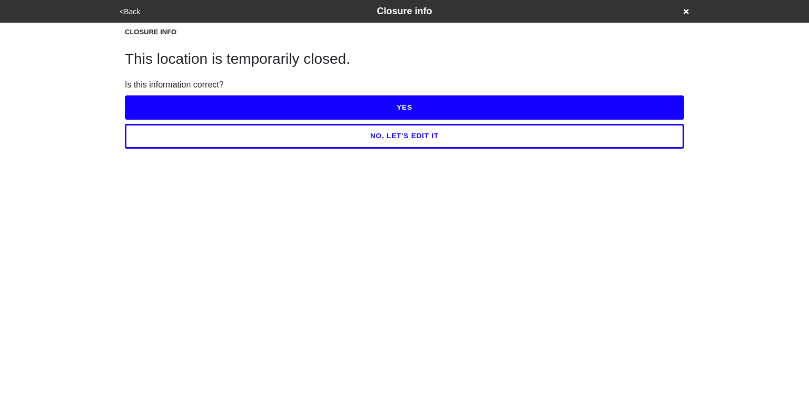
click at [402, 139] on button "NO, LET'S EDIT IT" at bounding box center [405, 136] width 560 height 24
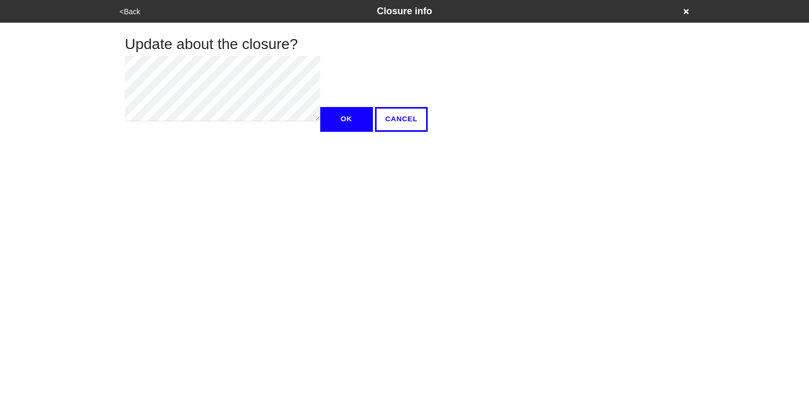
type textarea "x"
click at [320, 131] on button "OK" at bounding box center [346, 119] width 53 height 24
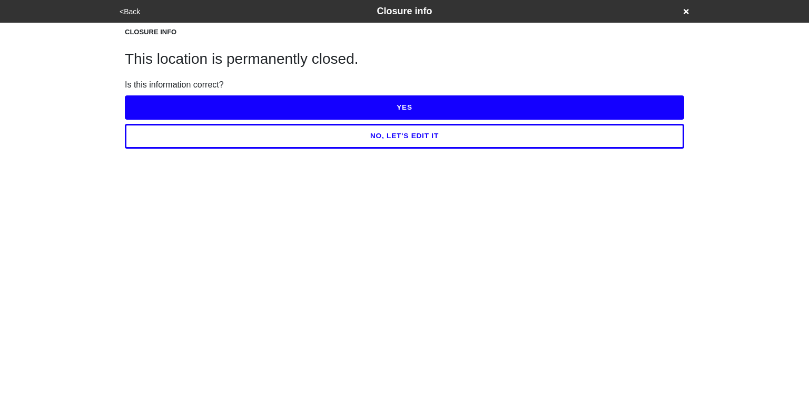
click at [389, 106] on button "YES" at bounding box center [405, 107] width 560 height 24
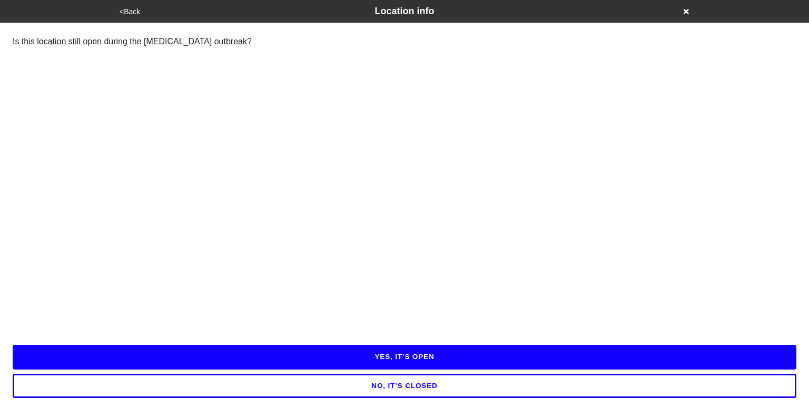
click at [421, 386] on button "NO, IT’S CLOSED" at bounding box center [405, 386] width 784 height 24
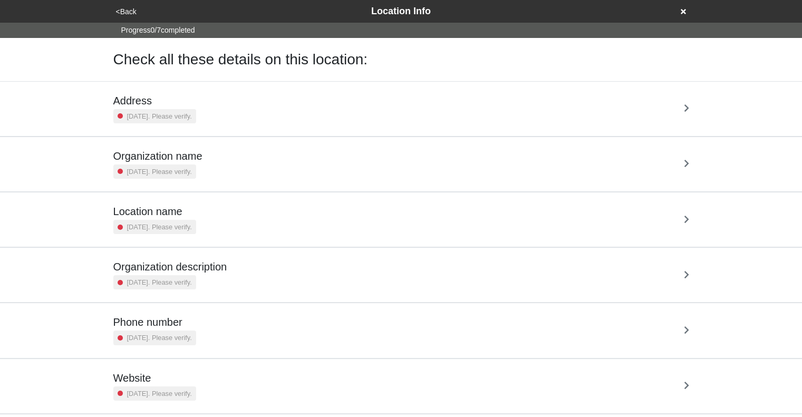
click at [282, 150] on div "Organization name [DATE]. Please verify." at bounding box center [400, 164] width 575 height 29
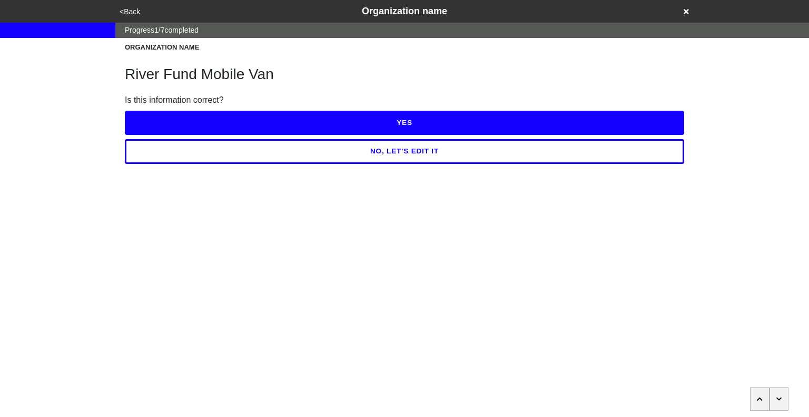
click at [135, 11] on button "<Back" at bounding box center [129, 12] width 27 height 12
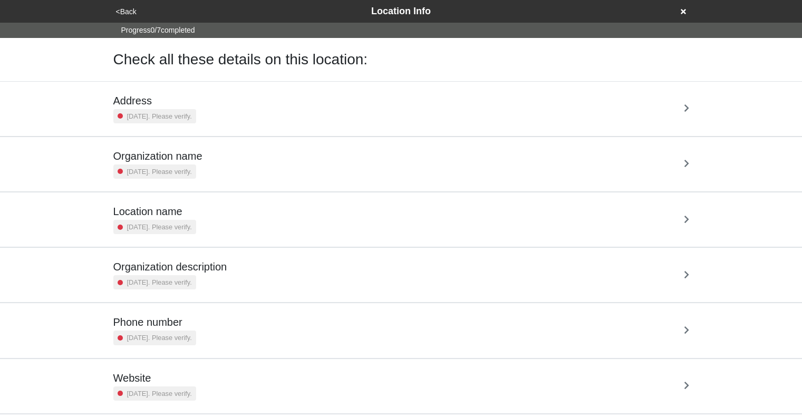
click at [135, 11] on button "<Back" at bounding box center [126, 12] width 27 height 12
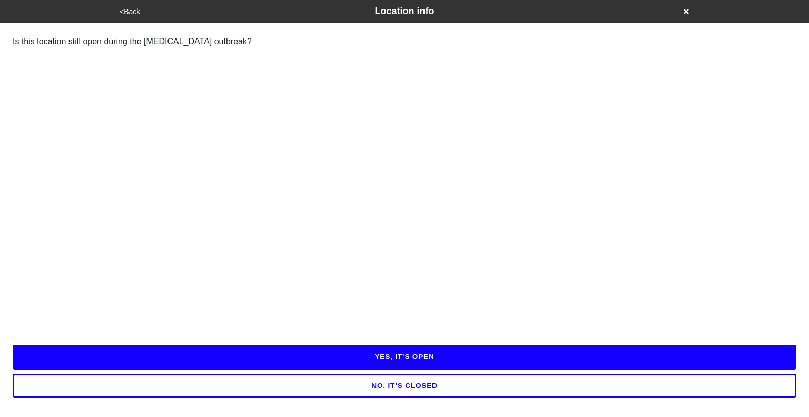
click at [401, 387] on button "NO, IT’S CLOSED" at bounding box center [405, 386] width 784 height 24
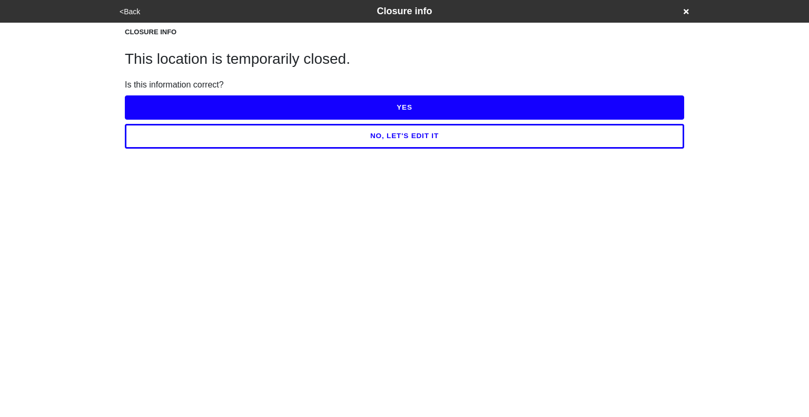
click at [410, 134] on button "NO, LET'S EDIT IT" at bounding box center [405, 136] width 560 height 24
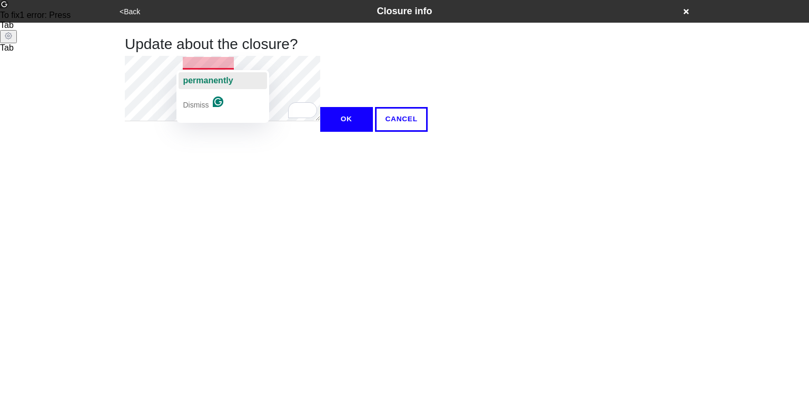
click at [220, 86] on div "permanently" at bounding box center [208, 80] width 50 height 17
type textarea "x"
click at [320, 131] on button "OK" at bounding box center [346, 119] width 53 height 24
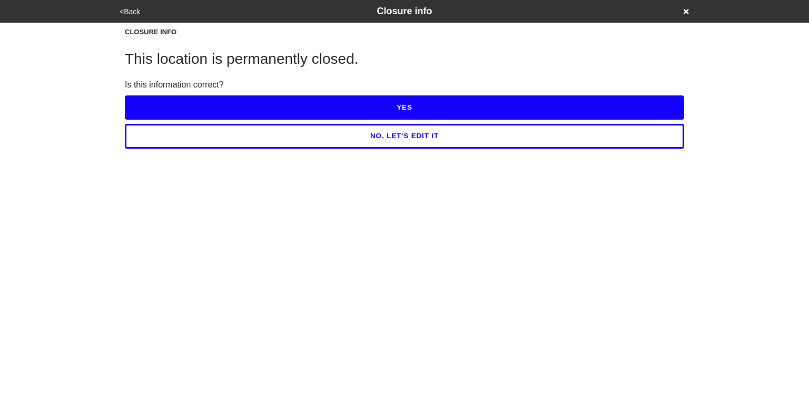
click at [321, 104] on button "YES" at bounding box center [405, 107] width 560 height 24
